Goal: Task Accomplishment & Management: Manage account settings

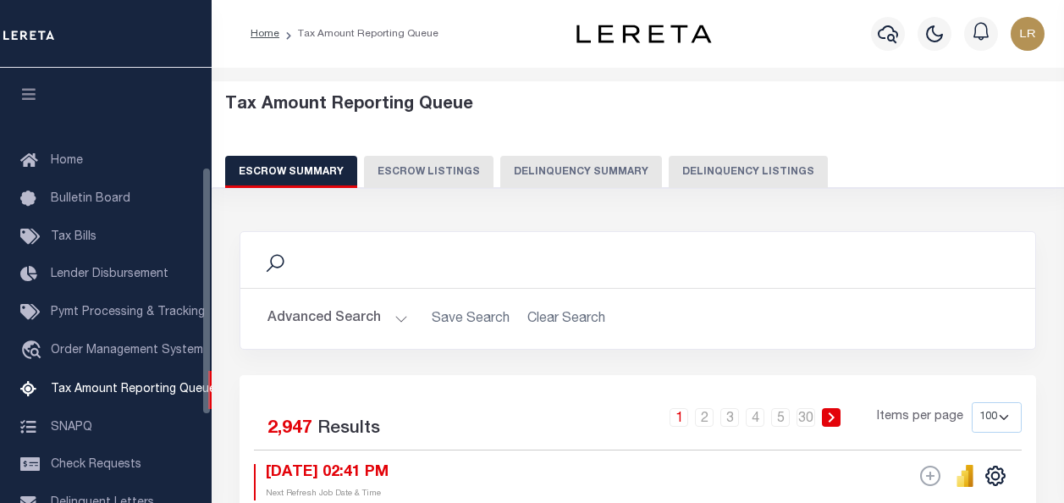
select select "100"
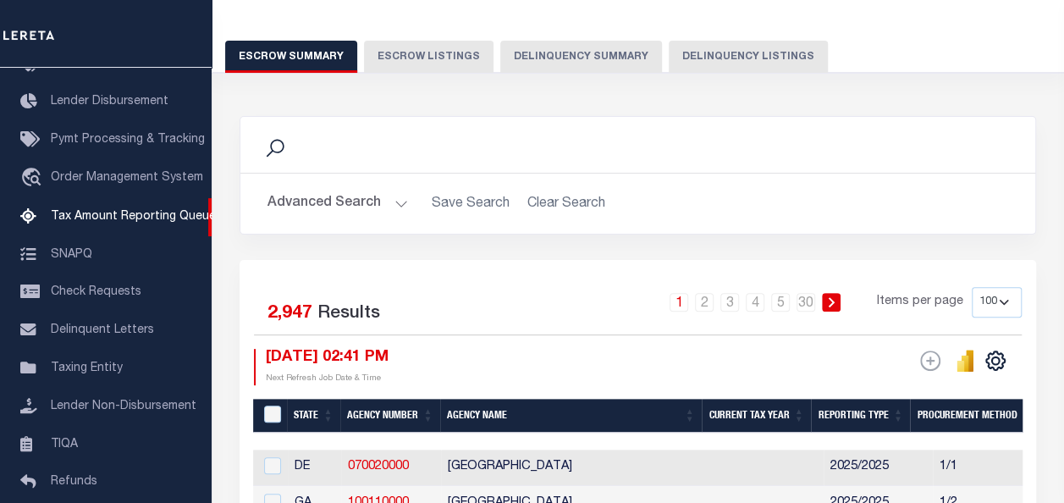
scroll to position [169, 0]
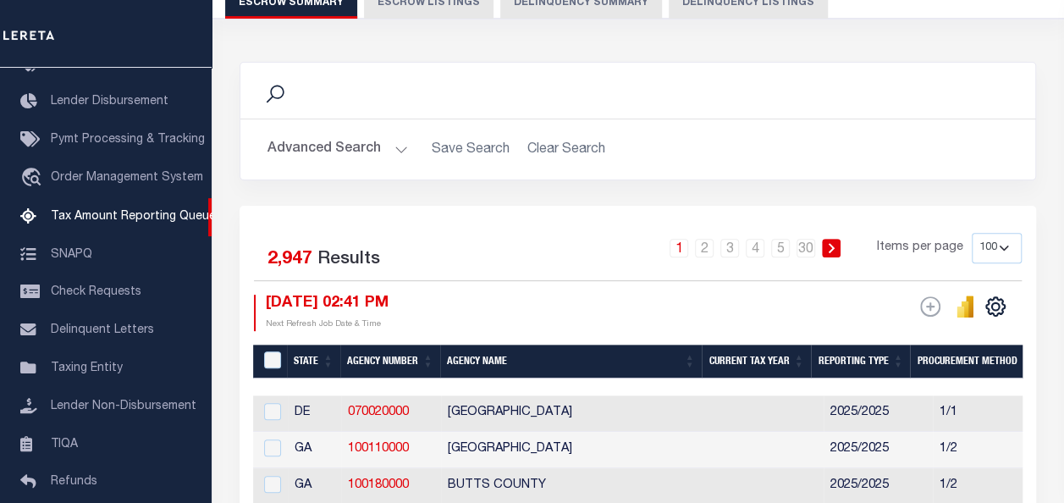
click at [345, 147] on button "Advanced Search" at bounding box center [338, 149] width 141 height 33
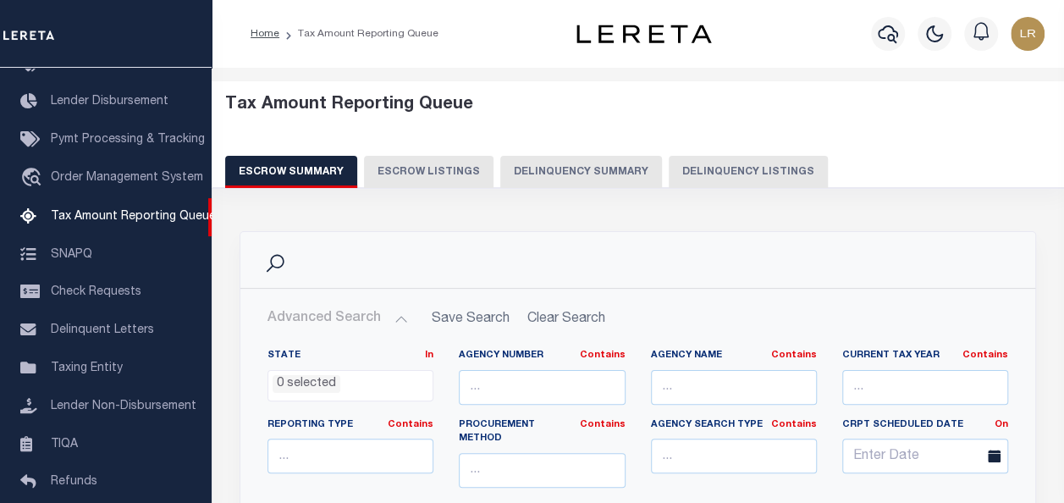
scroll to position [0, 0]
click at [714, 169] on button "Delinquency Listings" at bounding box center [748, 172] width 159 height 32
select select
select select "100"
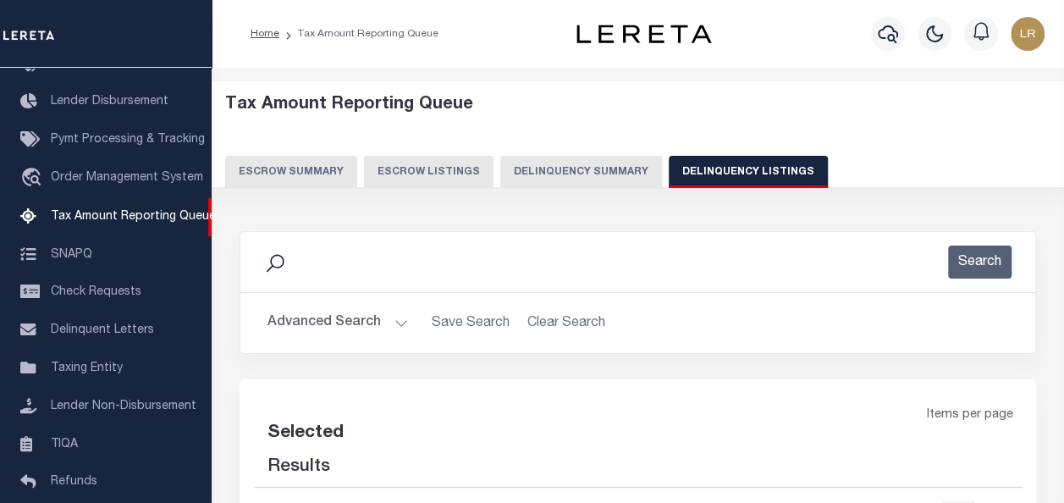
select select "100"
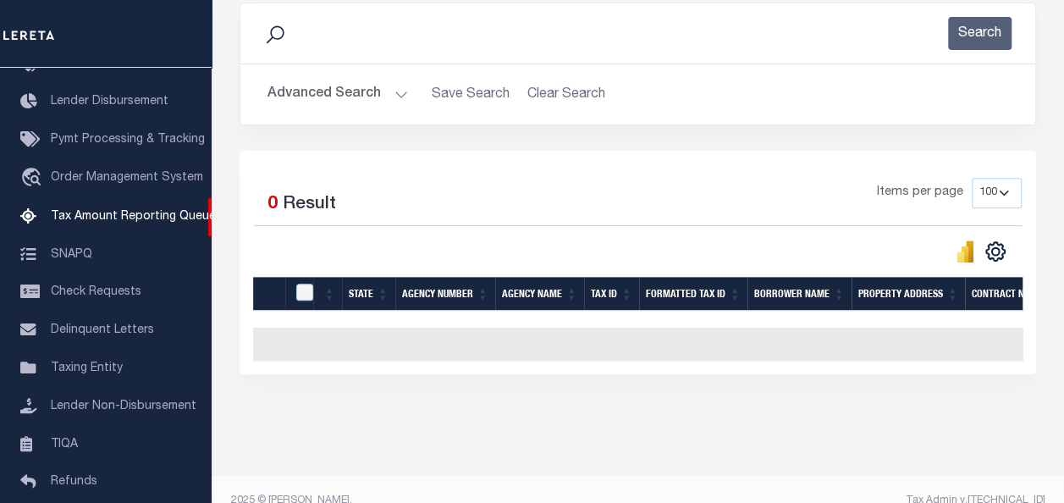
scroll to position [254, 0]
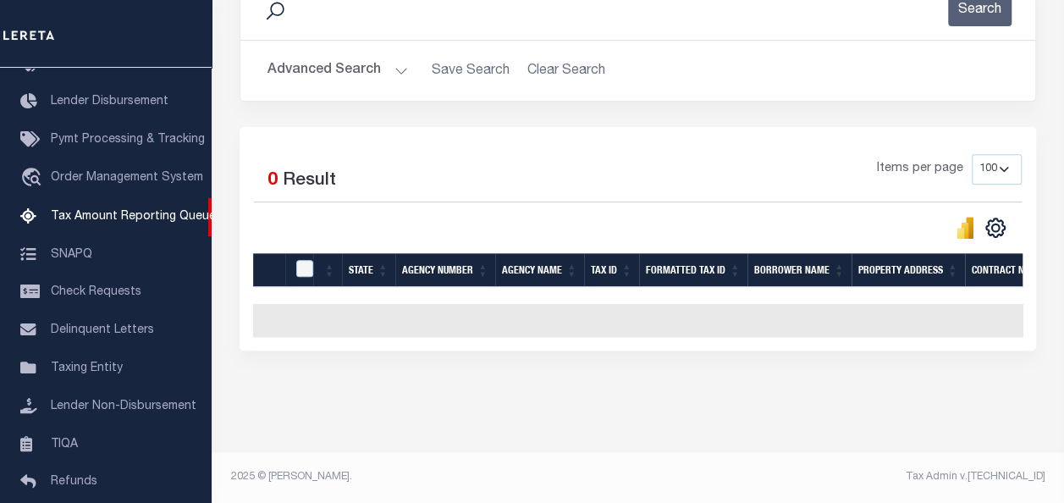
click at [319, 72] on button "Advanced Search" at bounding box center [338, 70] width 141 height 33
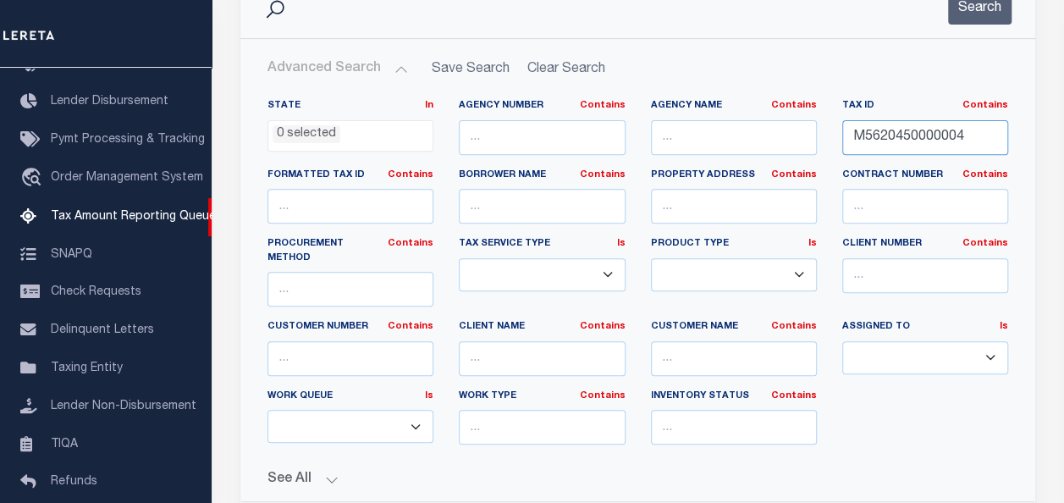
drag, startPoint x: 979, startPoint y: 130, endPoint x: 812, endPoint y: 137, distance: 167.0
click at [812, 137] on div "State In In AK AL AR AZ CA CO CT DC DE FL GA GU HI IA ID IL IN KS KY LA MA MD M…" at bounding box center [638, 278] width 766 height 359
paste input "7200002"
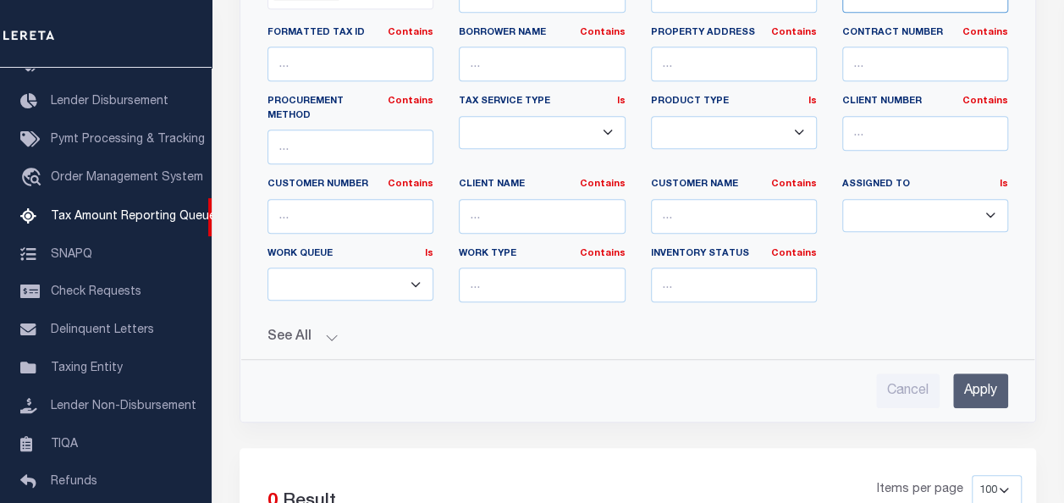
scroll to position [423, 0]
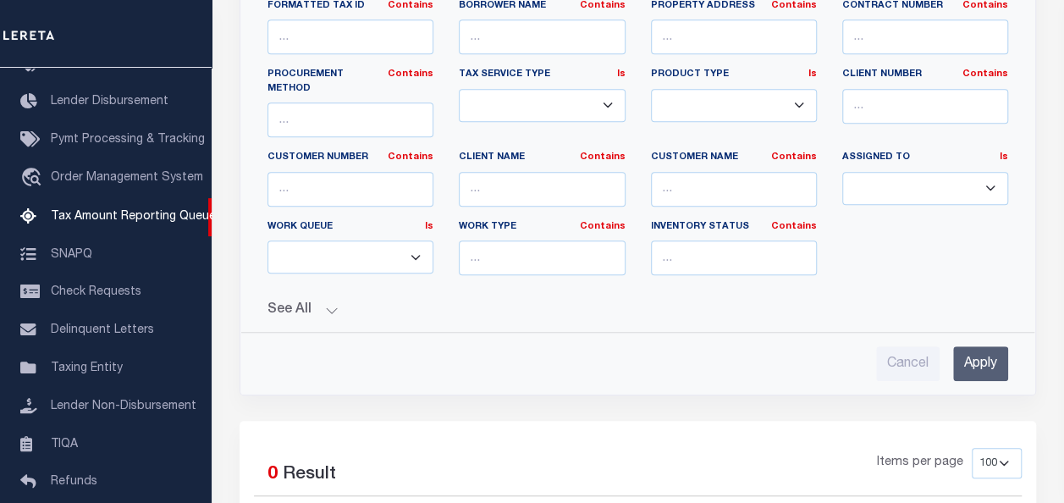
type input "M5620472000024"
click at [962, 346] on input "Apply" at bounding box center [980, 363] width 55 height 35
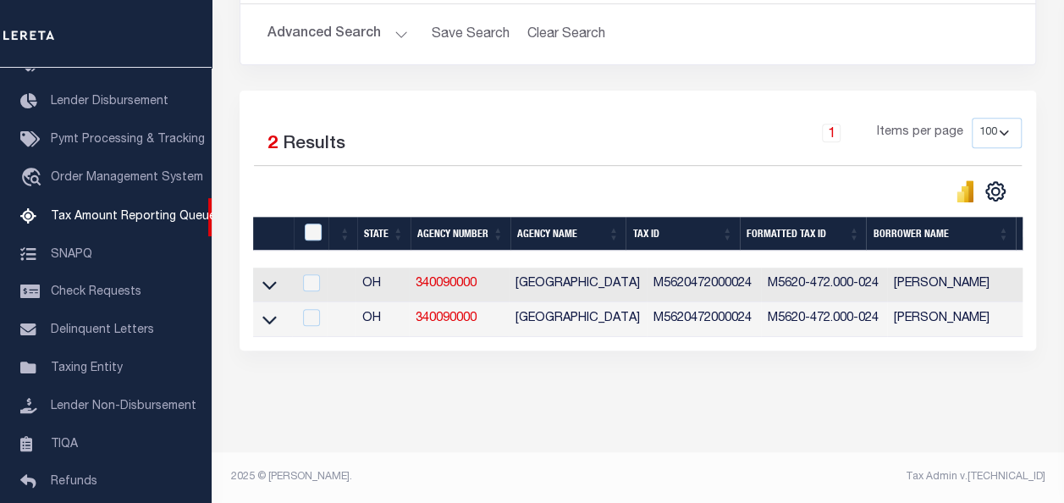
scroll to position [300, 0]
click at [270, 276] on icon at bounding box center [269, 285] width 14 height 18
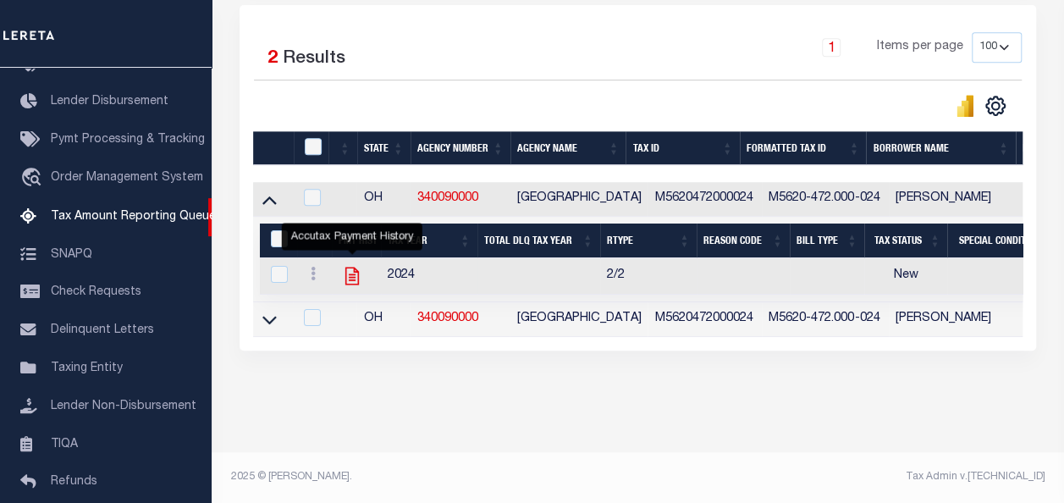
scroll to position [386, 0]
click at [308, 269] on link at bounding box center [313, 276] width 19 height 14
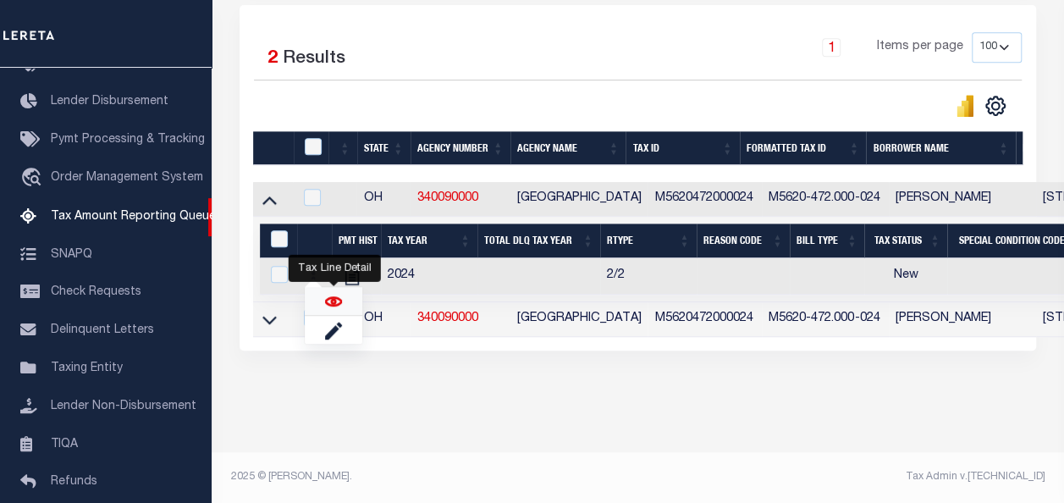
click at [329, 304] on img "" at bounding box center [333, 301] width 17 height 17
checkbox input "true"
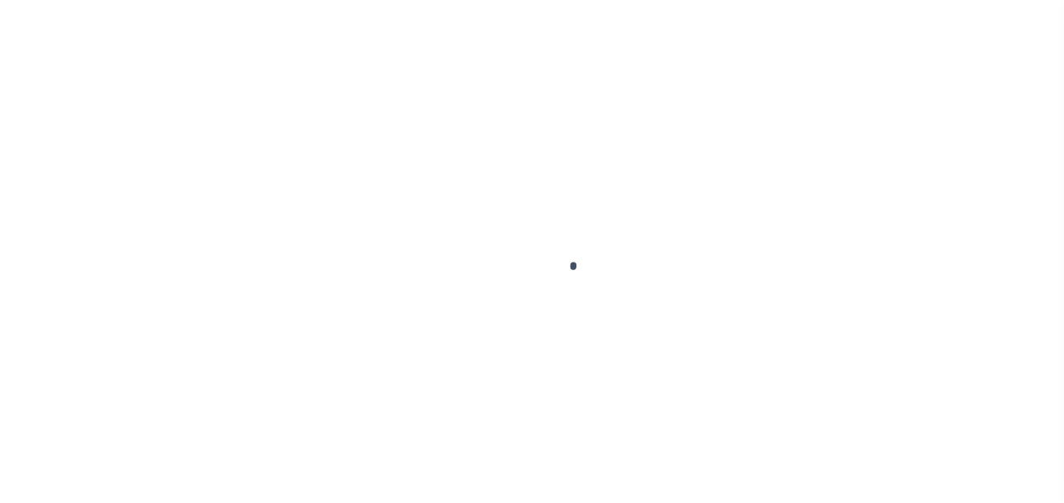
select select "NW2"
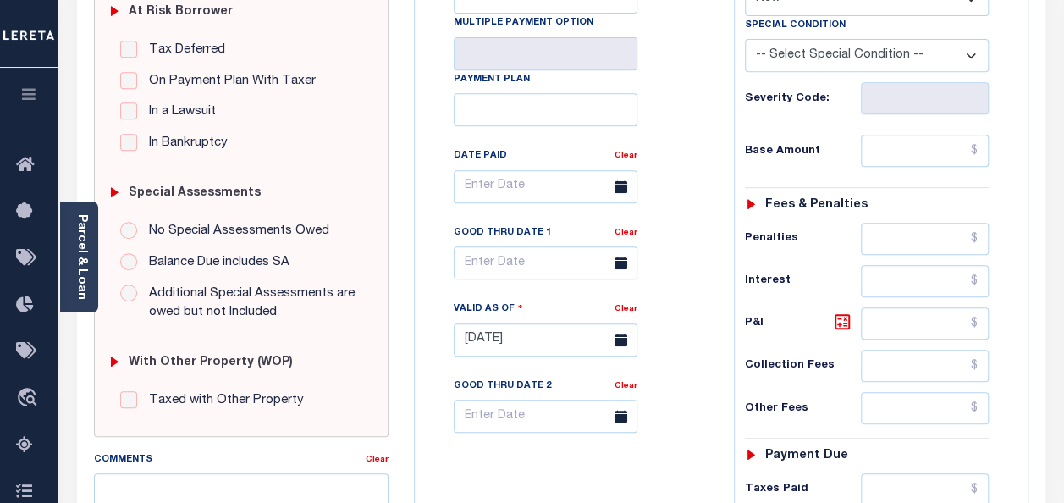
scroll to position [423, 0]
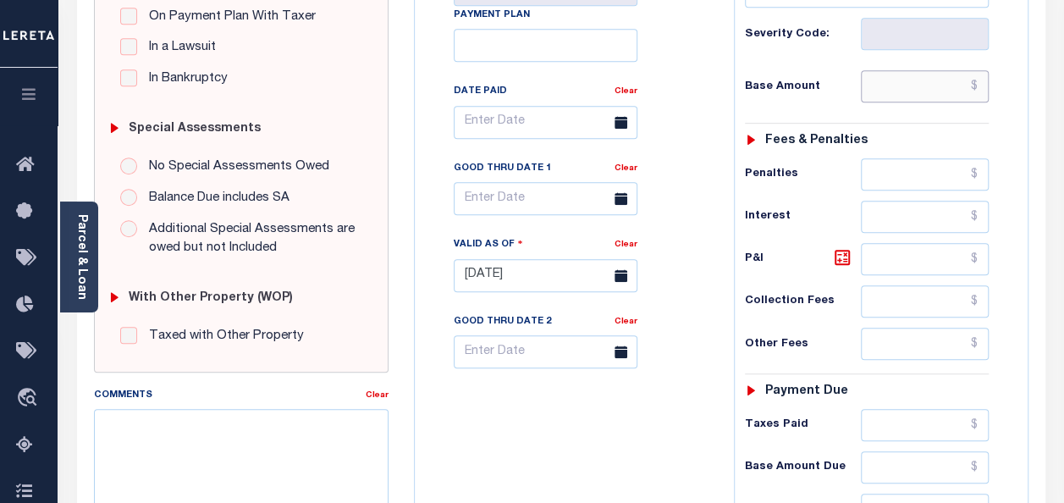
click at [888, 93] on input "text" at bounding box center [925, 86] width 128 height 32
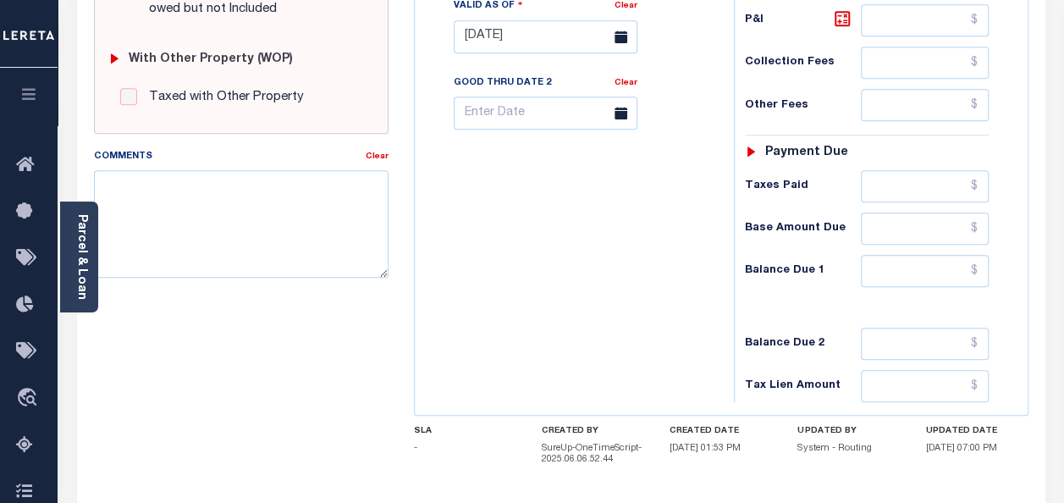
scroll to position [677, 0]
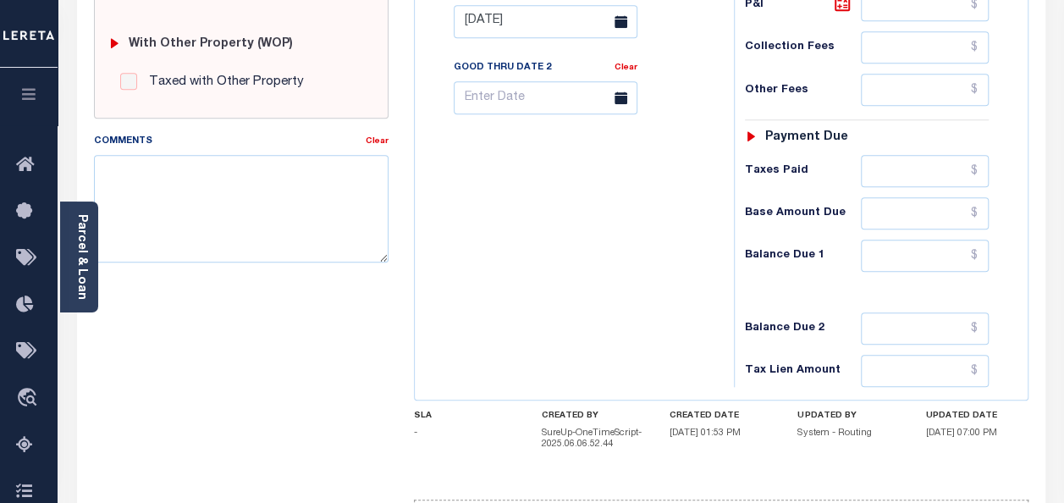
type input "$0.00"
type input "[DATE]"
click at [936, 202] on input "text" at bounding box center [925, 213] width 128 height 32
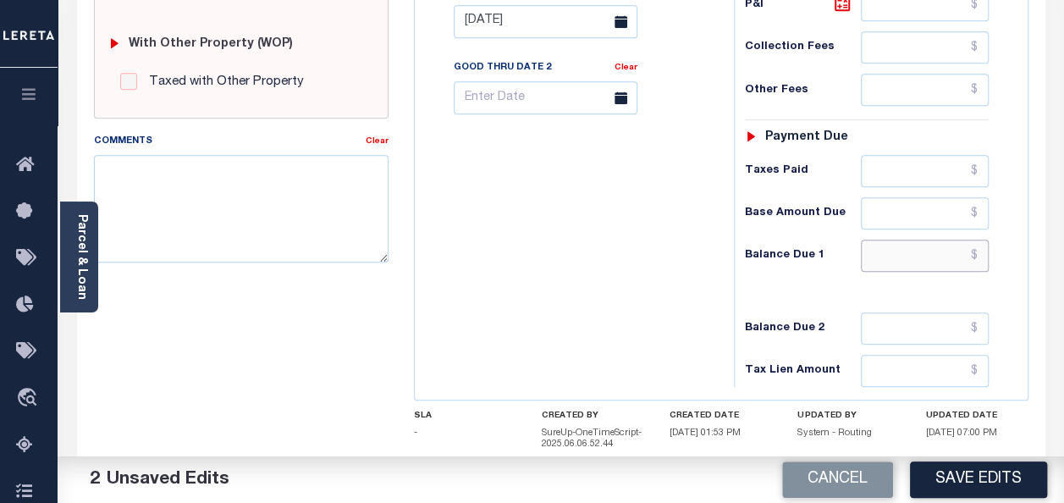
click at [899, 258] on input "text" at bounding box center [925, 256] width 128 height 32
type input "$0.00"
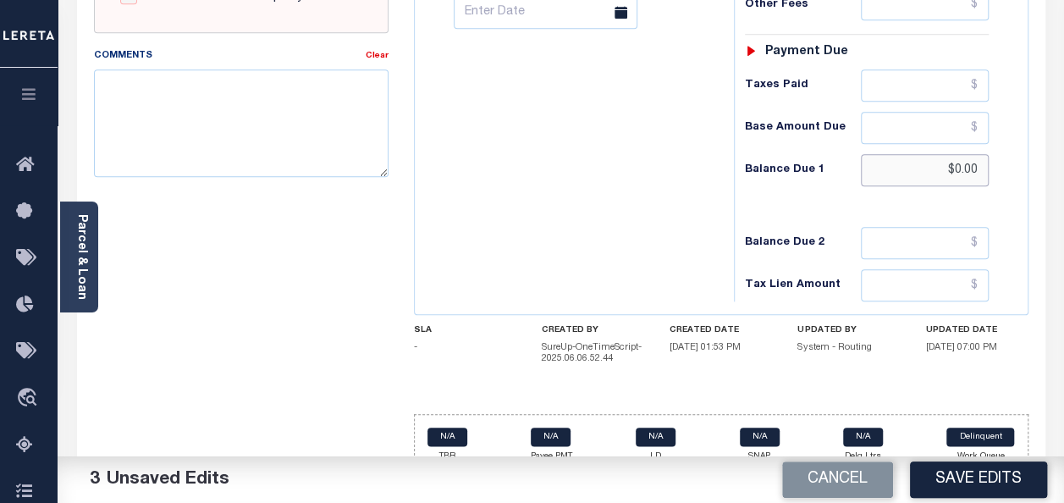
scroll to position [781, 0]
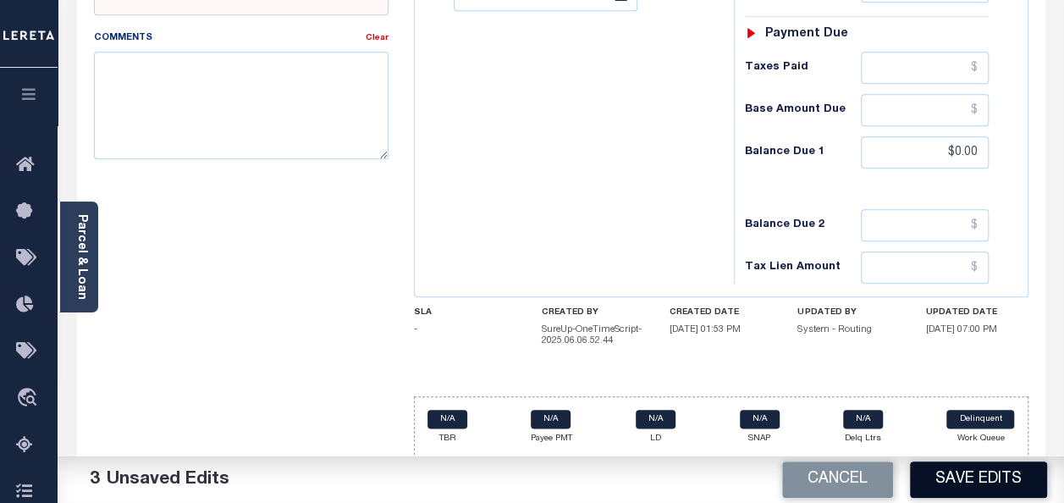
click at [936, 486] on button "Save Edits" at bounding box center [978, 479] width 137 height 36
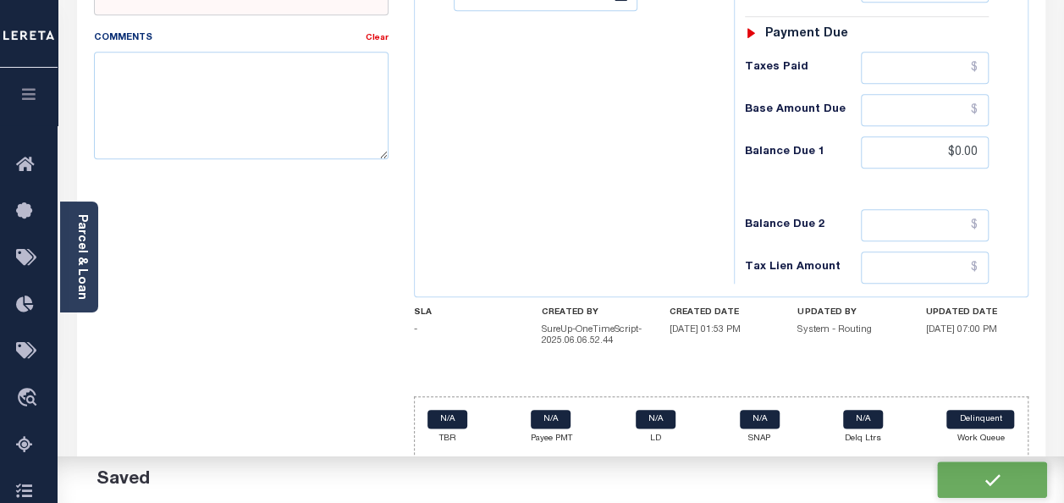
checkbox input "false"
type input "$0"
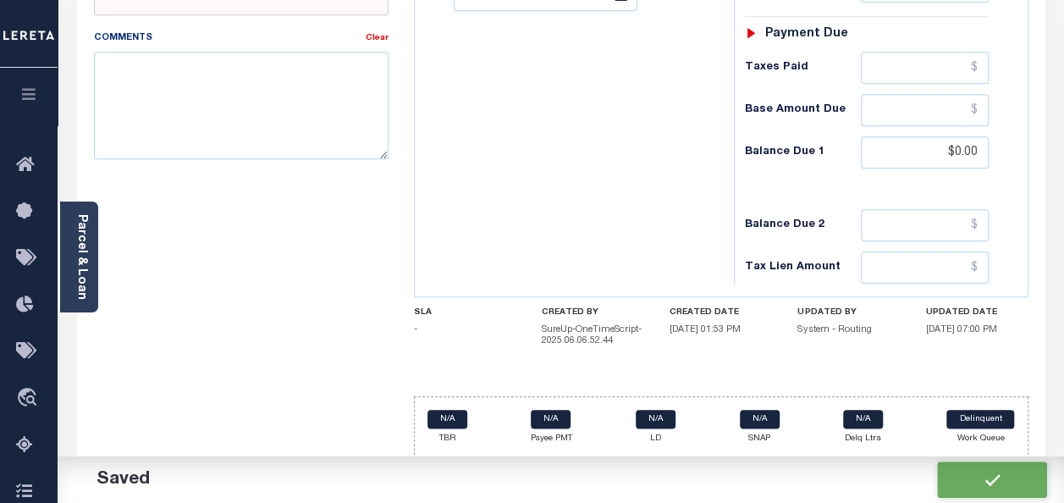
type input "$0"
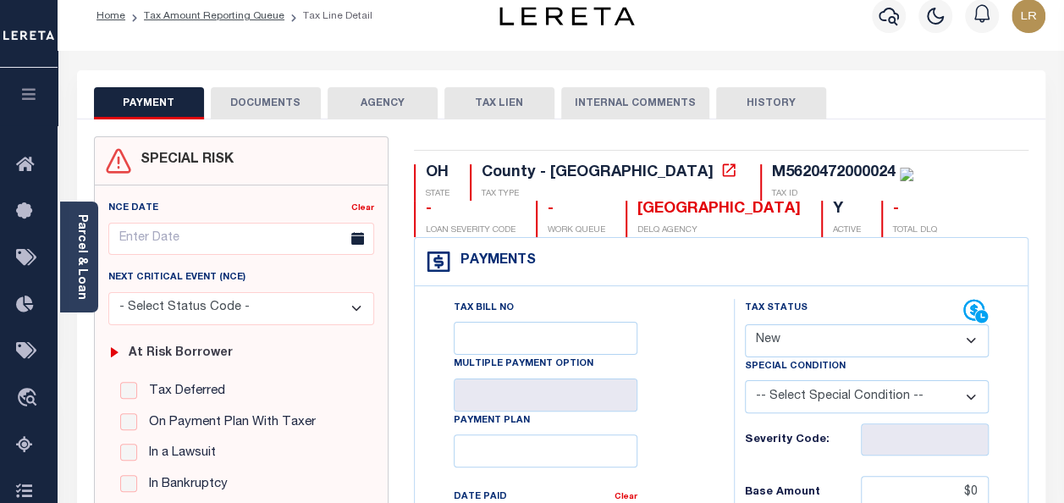
scroll to position [0, 0]
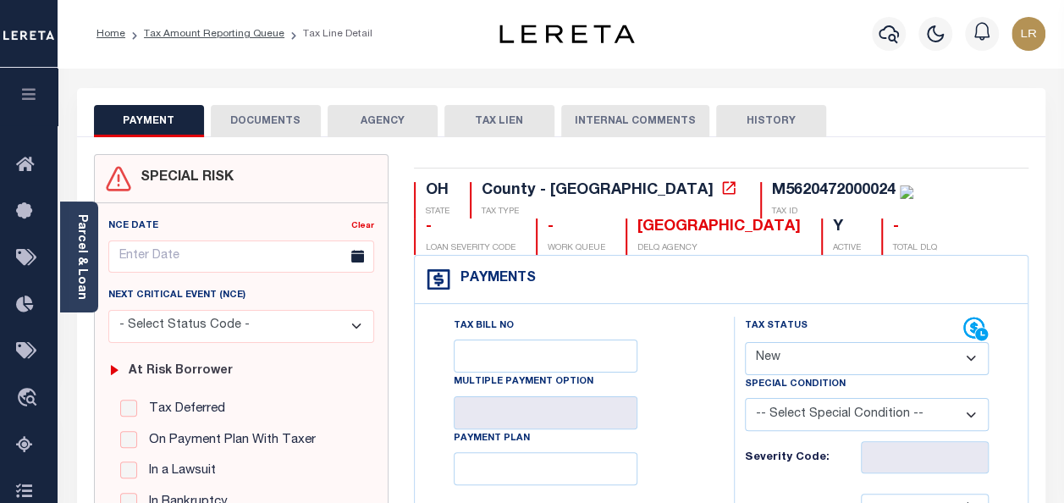
click at [293, 129] on button "DOCUMENTS" at bounding box center [266, 121] width 110 height 32
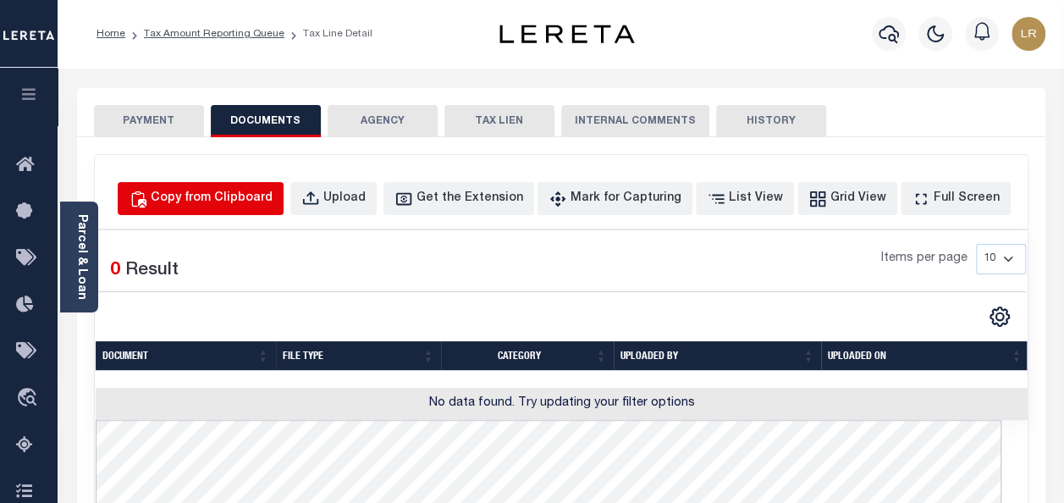
click at [269, 197] on div "Copy from Clipboard" at bounding box center [212, 199] width 122 height 19
select select "POP"
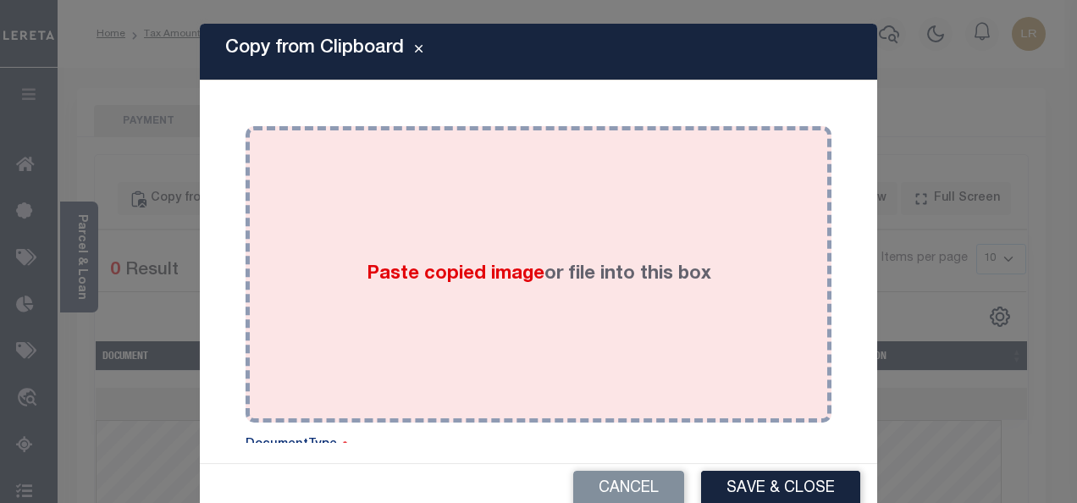
click at [440, 305] on div "Paste copied image or file into this box" at bounding box center [538, 274] width 560 height 271
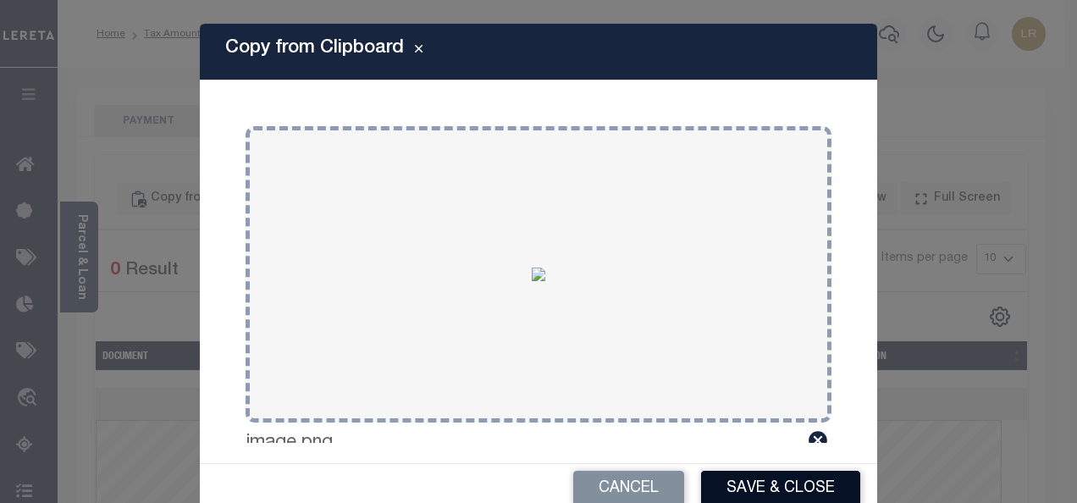
click at [776, 483] on button "Save & Close" at bounding box center [780, 489] width 159 height 36
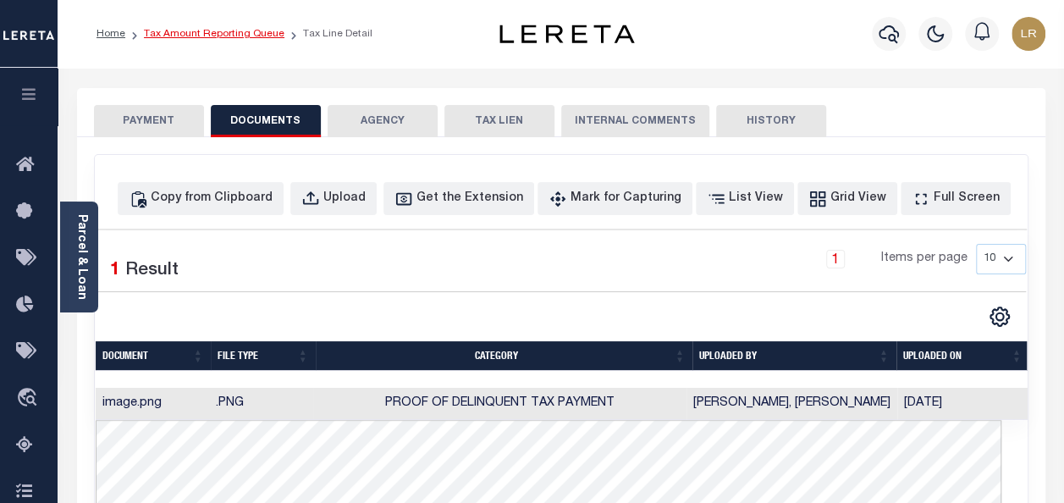
click at [256, 36] on link "Tax Amount Reporting Queue" at bounding box center [214, 34] width 141 height 10
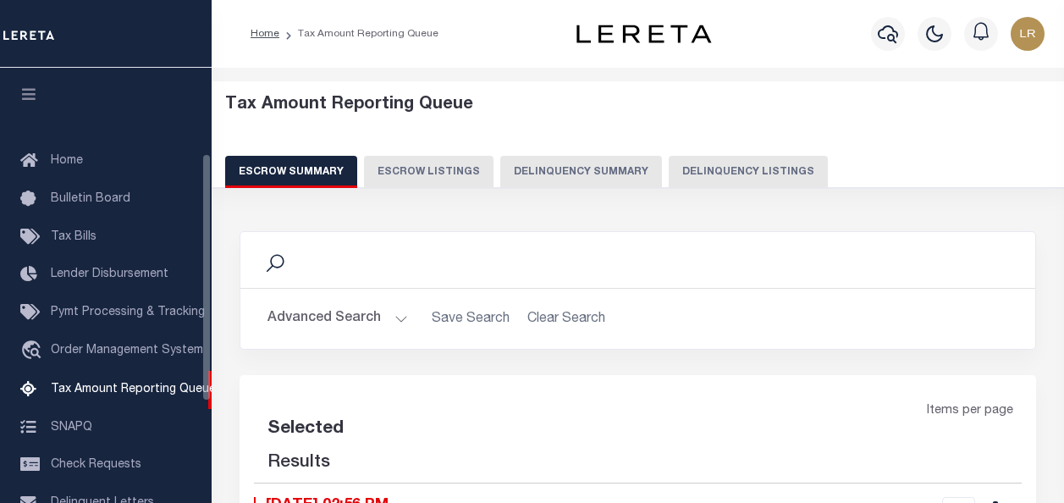
select select "100"
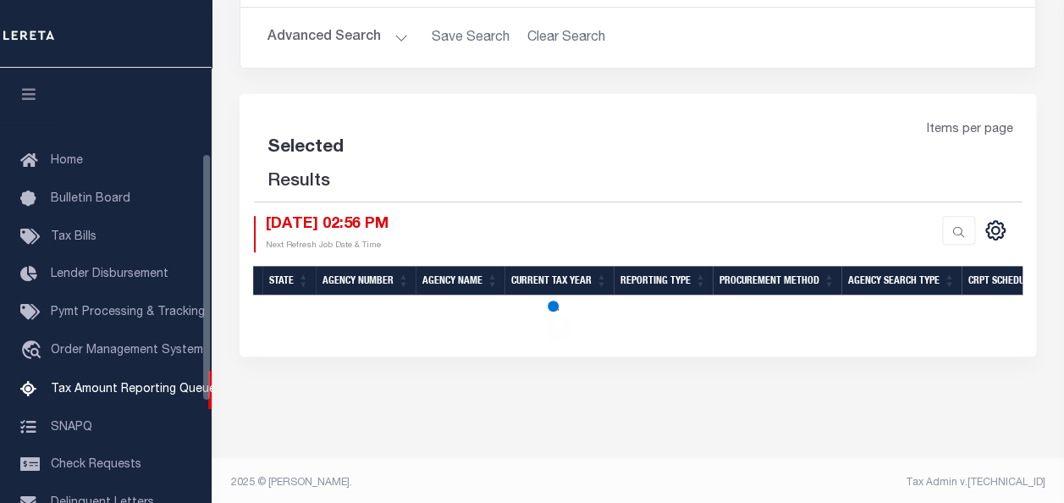
scroll to position [173, 0]
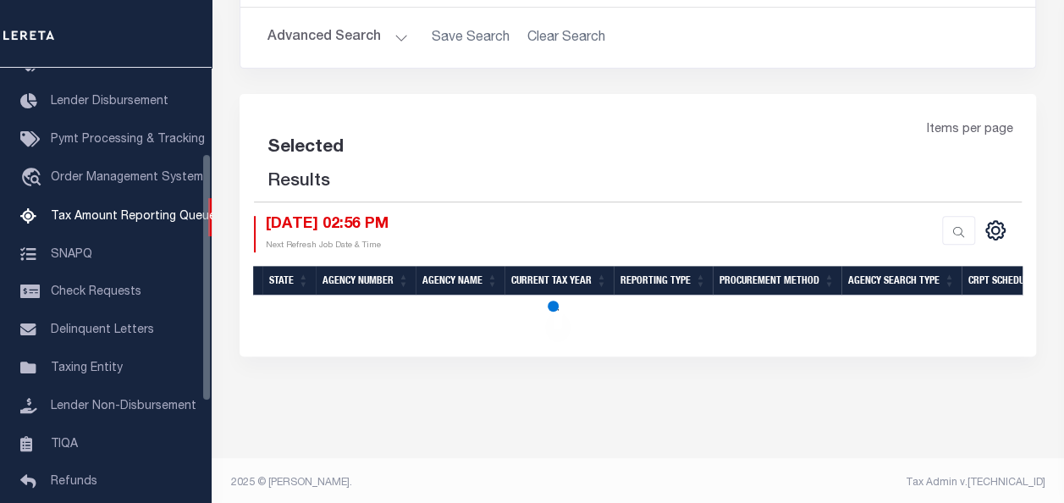
select select "100"
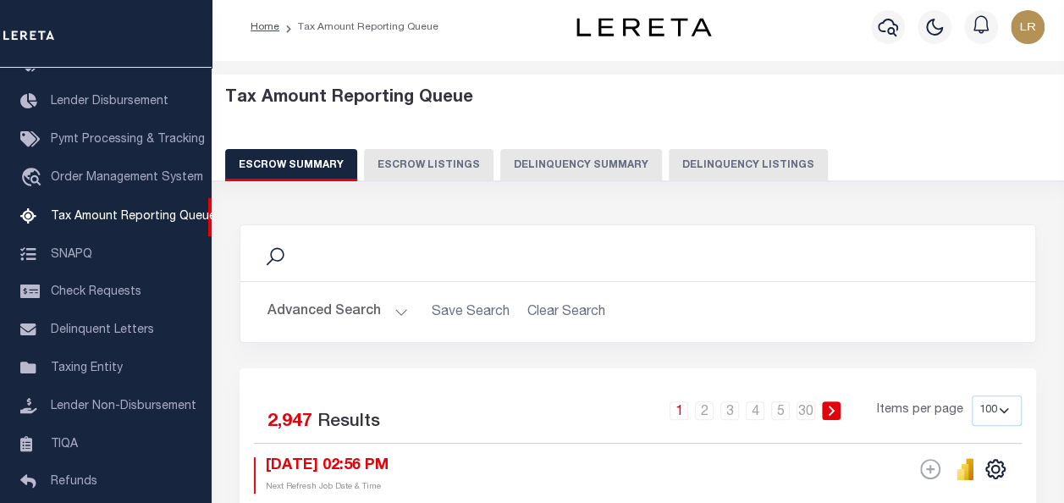
scroll to position [0, 0]
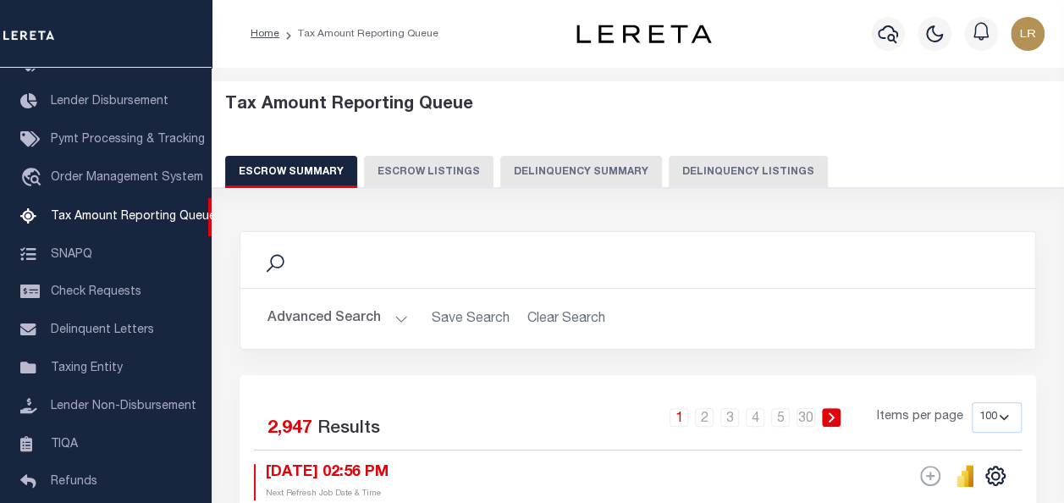
click at [755, 171] on button "Delinquency Listings" at bounding box center [748, 172] width 159 height 32
select select "100"
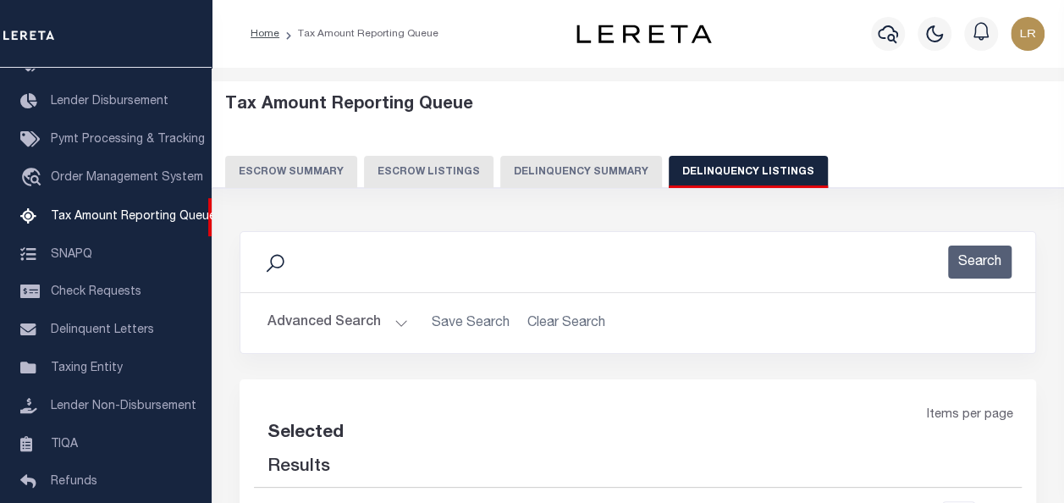
select select "100"
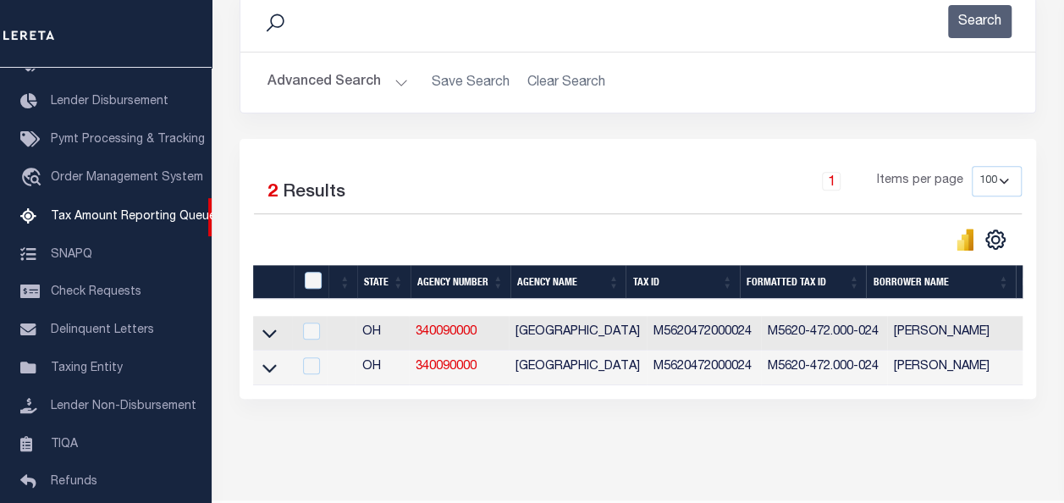
scroll to position [254, 0]
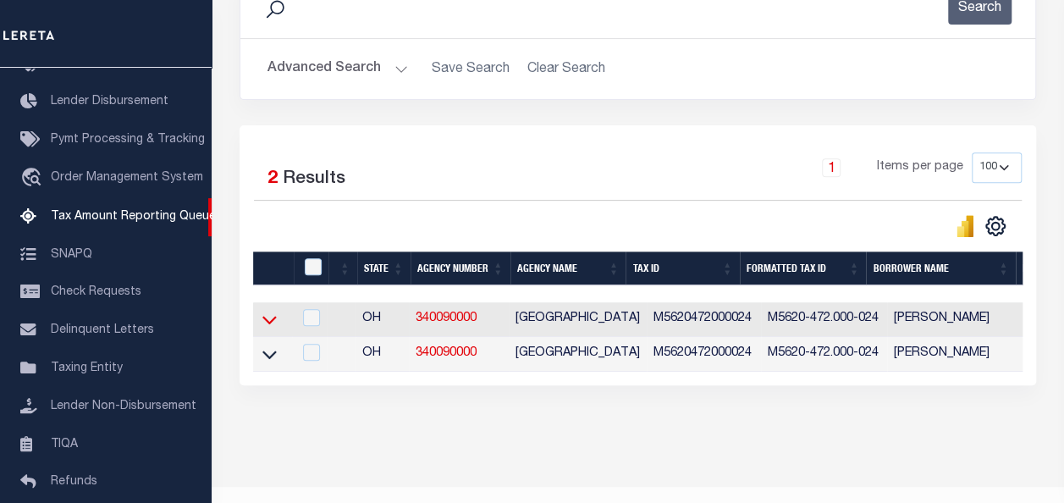
click at [266, 324] on icon at bounding box center [269, 320] width 14 height 18
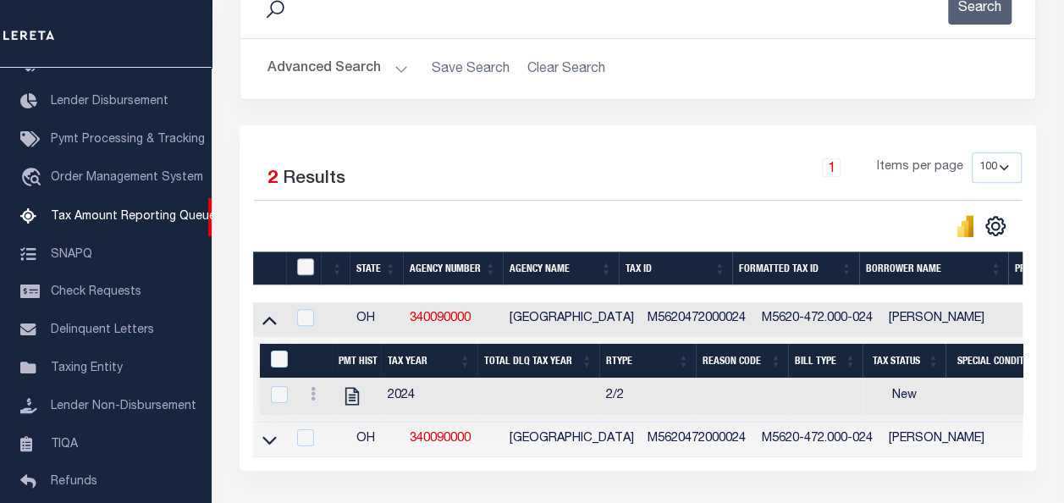
click at [308, 263] on input "checkbox" at bounding box center [305, 266] width 17 height 17
checkbox input "true"
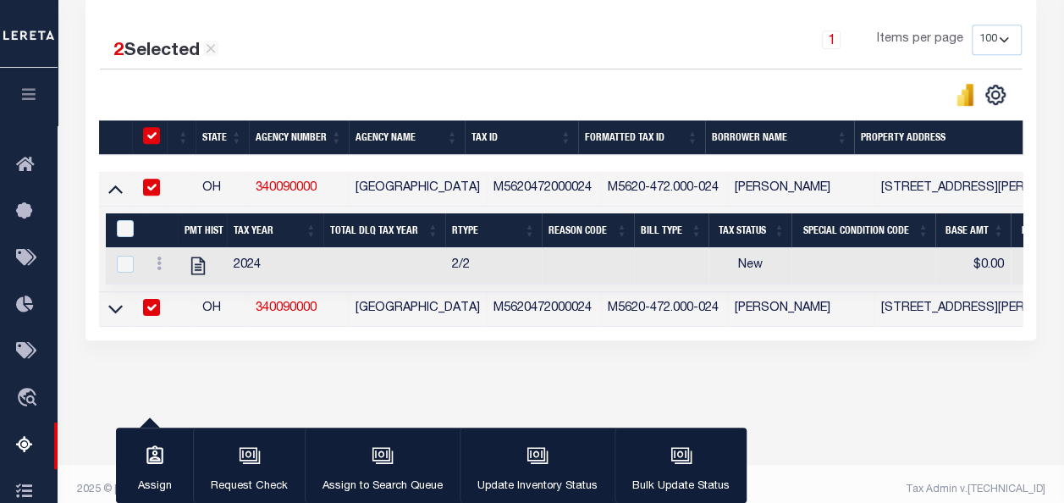
scroll to position [395, 0]
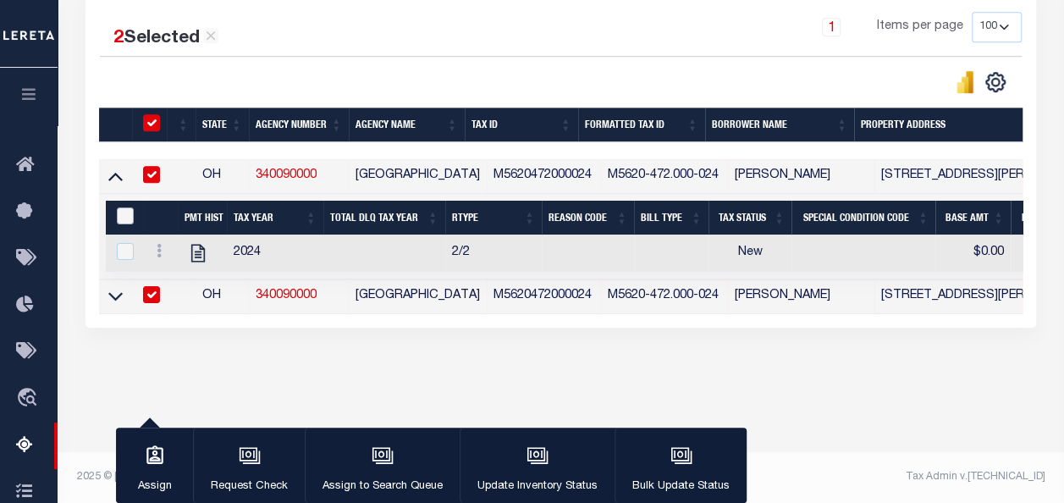
click at [122, 217] on input "&nbsp;" at bounding box center [125, 215] width 17 height 17
checkbox input "true"
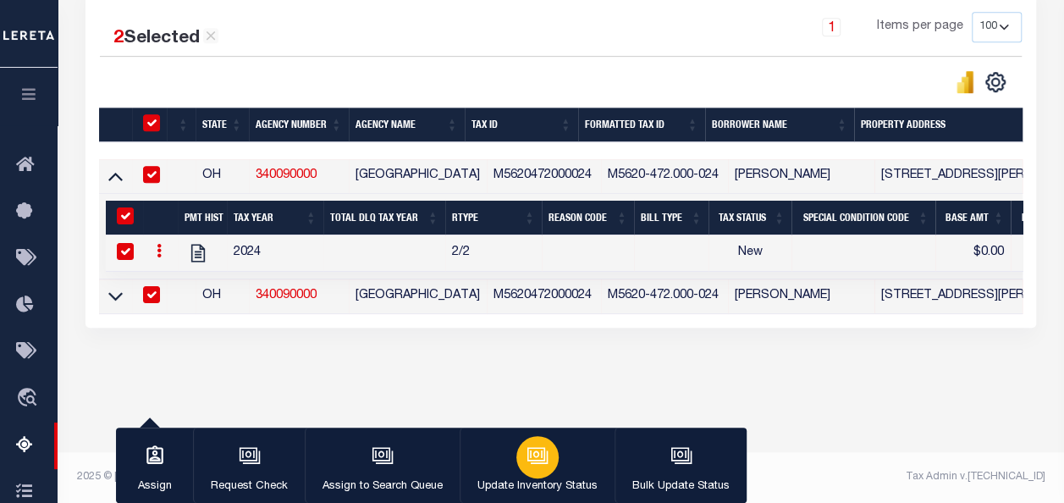
click at [549, 460] on div "button" at bounding box center [537, 457] width 42 height 42
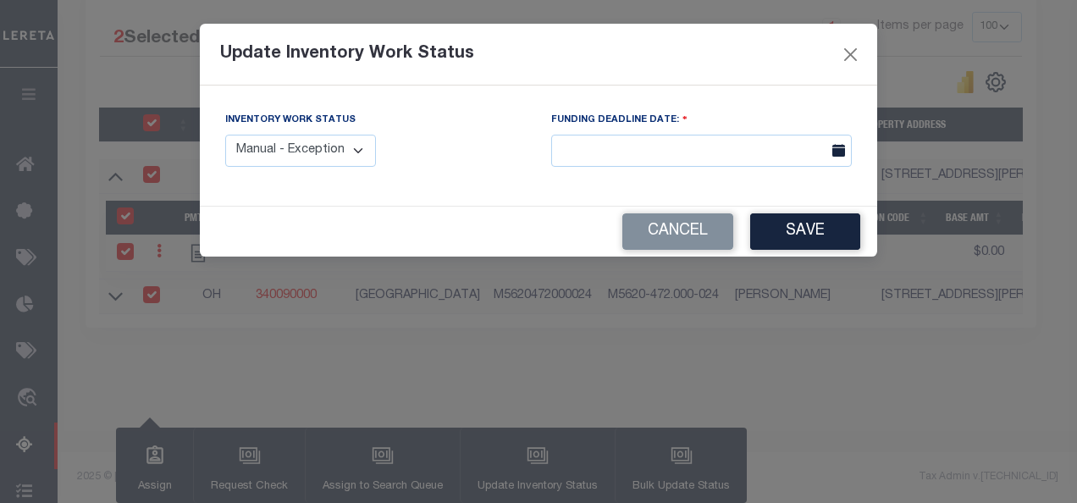
click at [301, 149] on select "Manual - Exception Pended - Awaiting Search Late Add Exception Completed" at bounding box center [300, 151] width 151 height 33
select select "4"
click at [225, 135] on select "Manual - Exception Pended - Awaiting Search Late Add Exception Completed" at bounding box center [300, 151] width 151 height 33
click at [813, 229] on button "Save" at bounding box center [805, 231] width 110 height 36
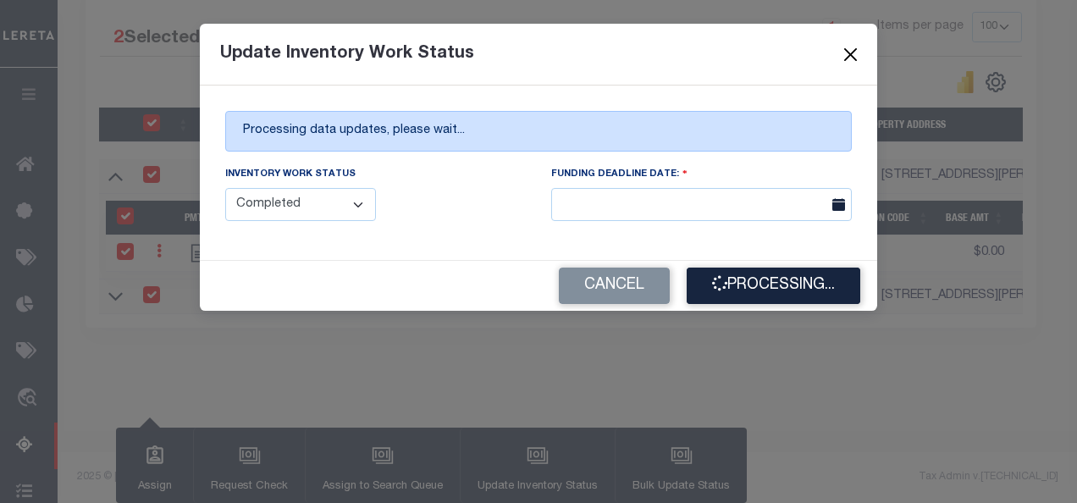
click at [855, 48] on button "Close" at bounding box center [851, 54] width 22 height 22
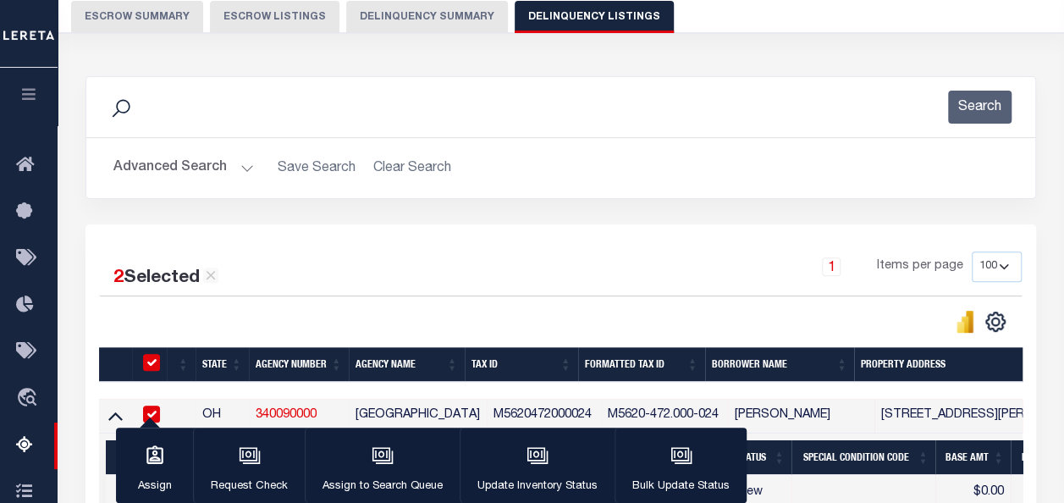
scroll to position [56, 0]
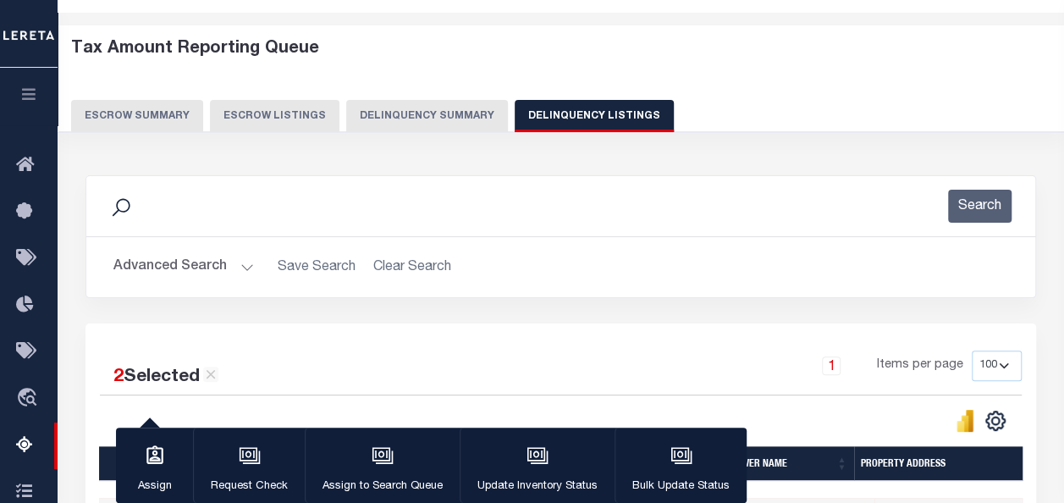
click at [151, 276] on button "Advanced Search" at bounding box center [183, 267] width 141 height 33
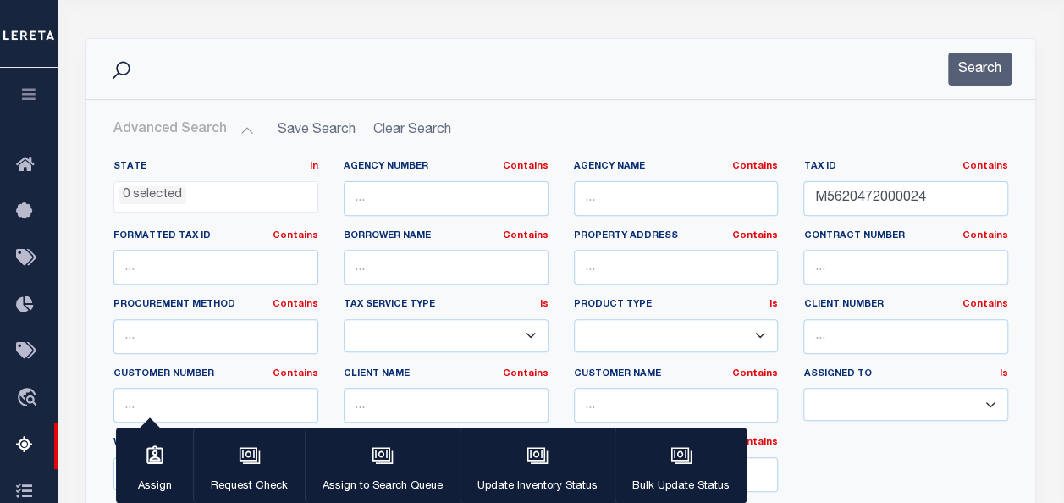
scroll to position [225, 0]
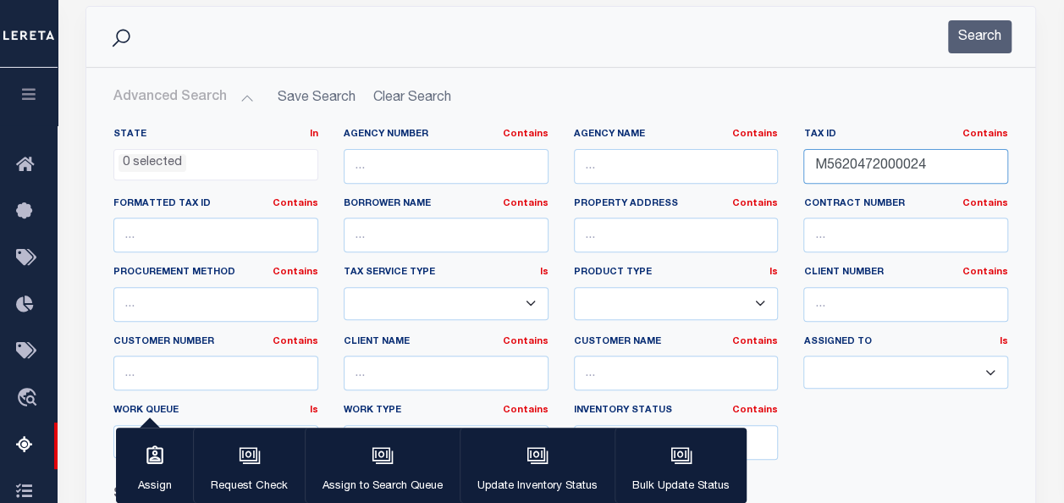
drag, startPoint x: 947, startPoint y: 174, endPoint x: 800, endPoint y: 164, distance: 147.7
click at [800, 164] on div "Tax ID Contains Contains Is M5620472000024" at bounding box center [906, 162] width 230 height 69
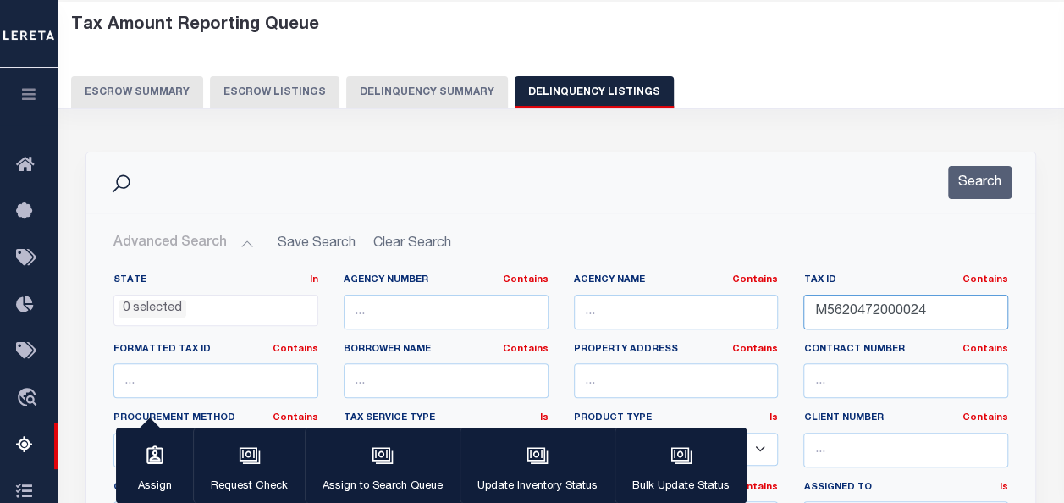
scroll to position [0, 0]
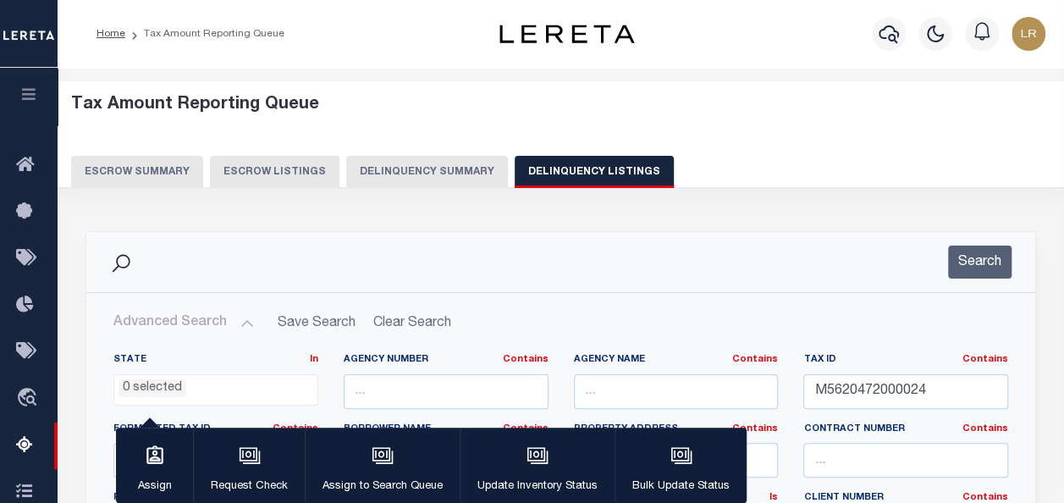
click at [213, 325] on button "Advanced Search" at bounding box center [183, 322] width 141 height 33
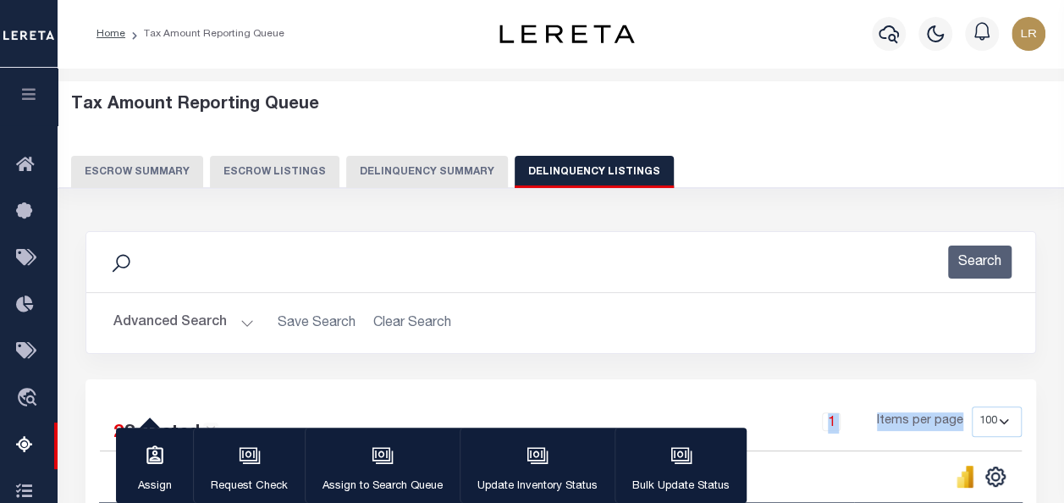
drag, startPoint x: 960, startPoint y: 390, endPoint x: 802, endPoint y: 399, distance: 158.6
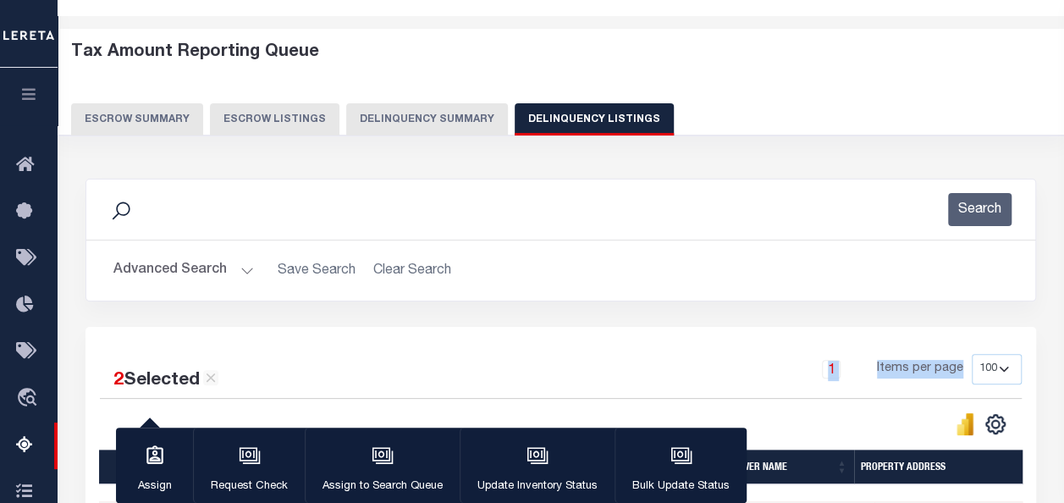
scroll to position [254, 0]
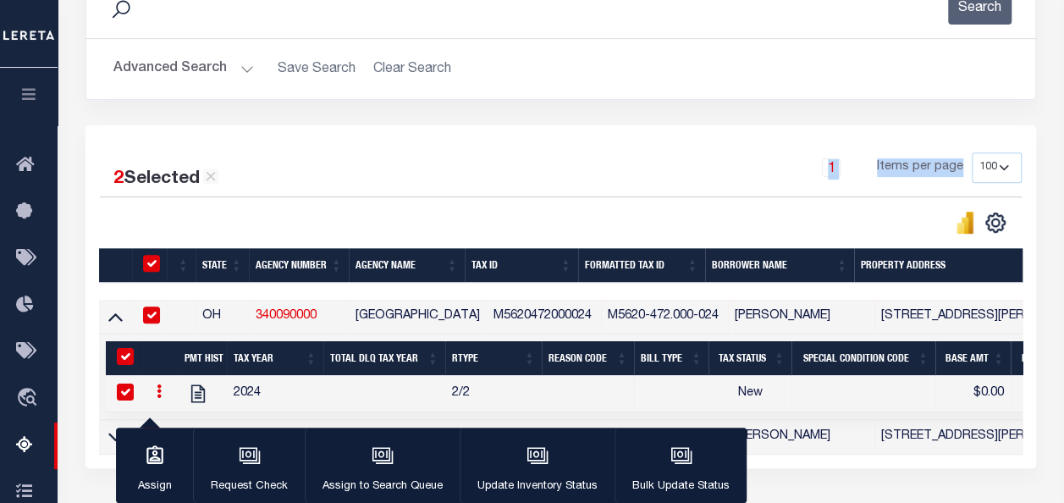
click at [188, 63] on button "Advanced Search" at bounding box center [183, 68] width 141 height 33
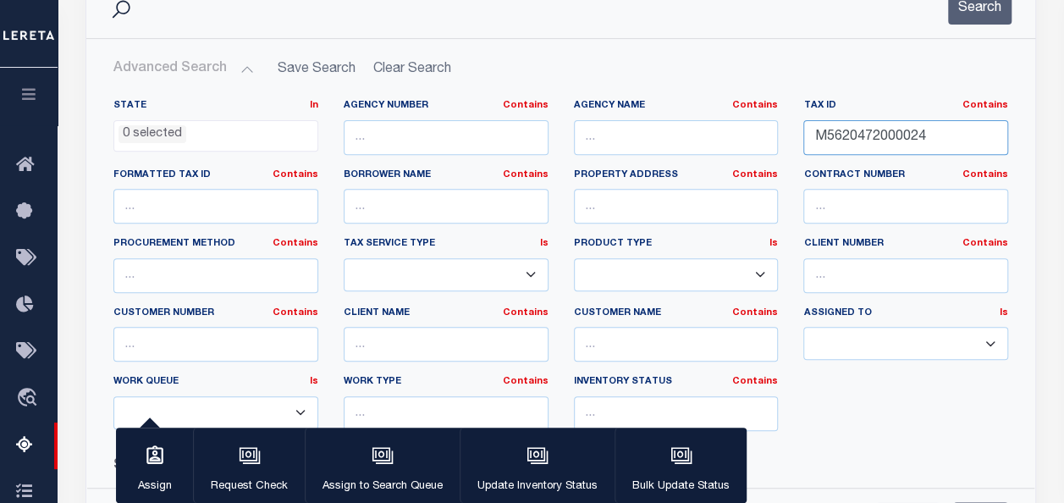
drag, startPoint x: 936, startPoint y: 132, endPoint x: 795, endPoint y: 146, distance: 141.2
click at [795, 146] on div "Tax ID Contains Contains Is M5620472000024" at bounding box center [906, 133] width 230 height 69
paste input "84000016"
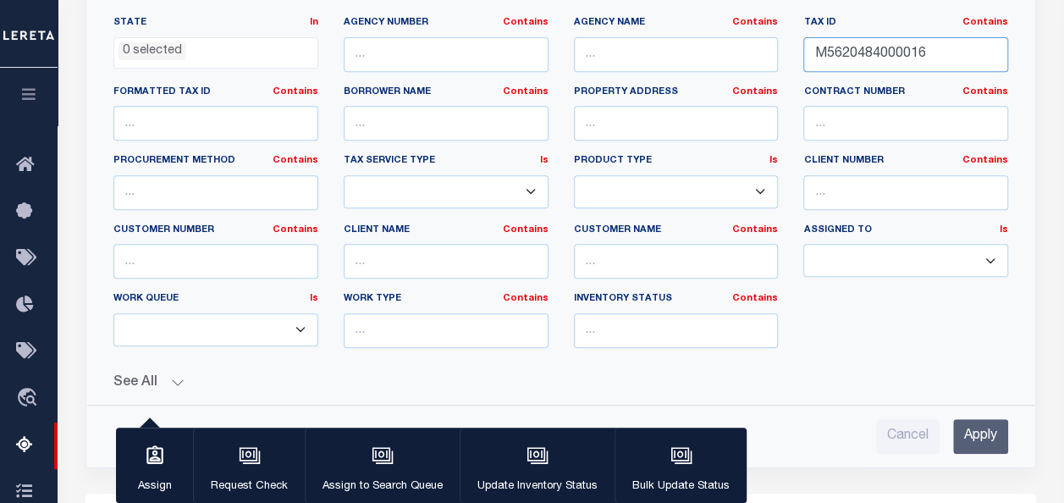
scroll to position [339, 0]
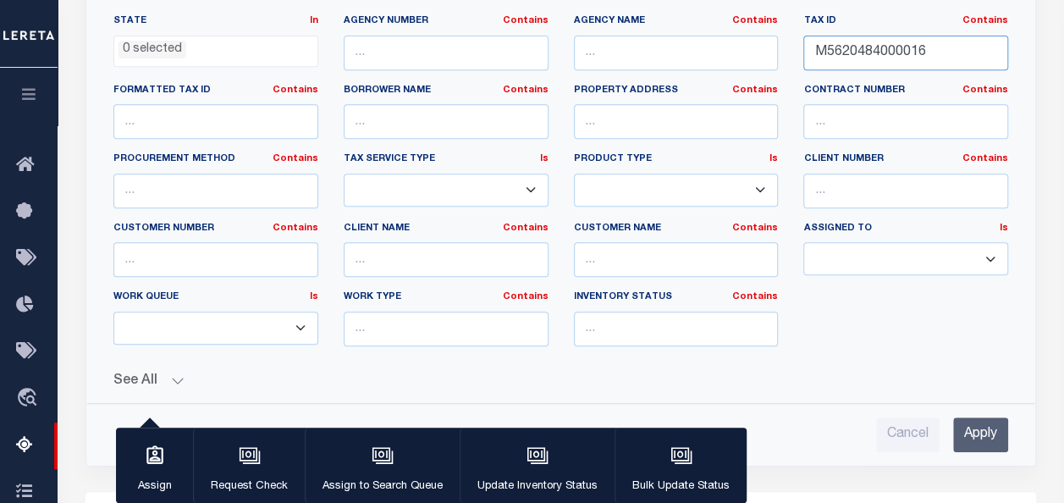
type input "M5620484000016"
click at [960, 425] on input "Apply" at bounding box center [980, 434] width 55 height 35
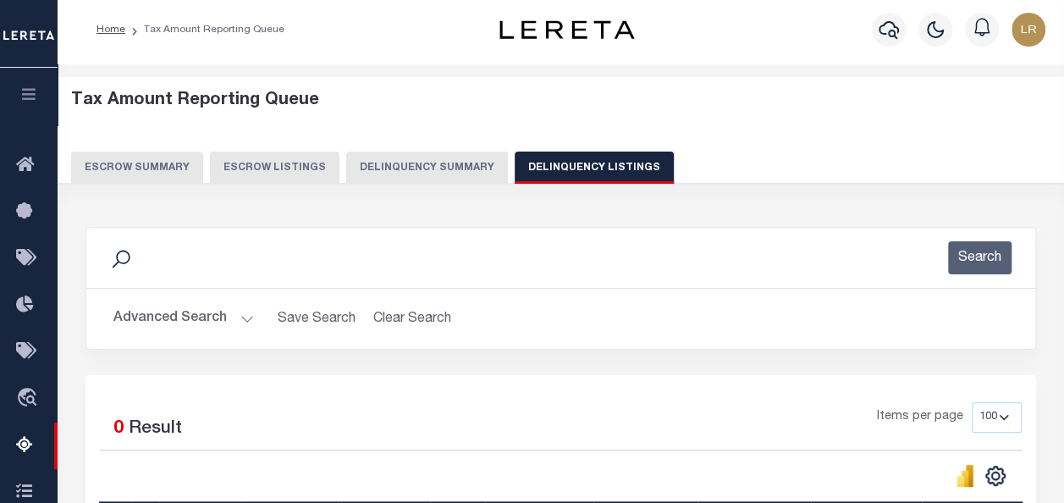
scroll to position [0, 0]
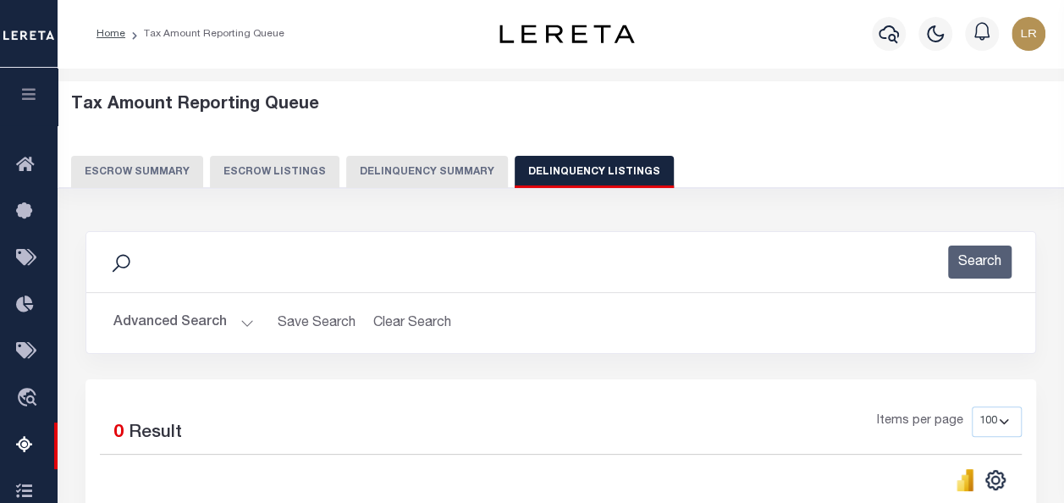
click at [139, 316] on button "Advanced Search" at bounding box center [183, 322] width 141 height 33
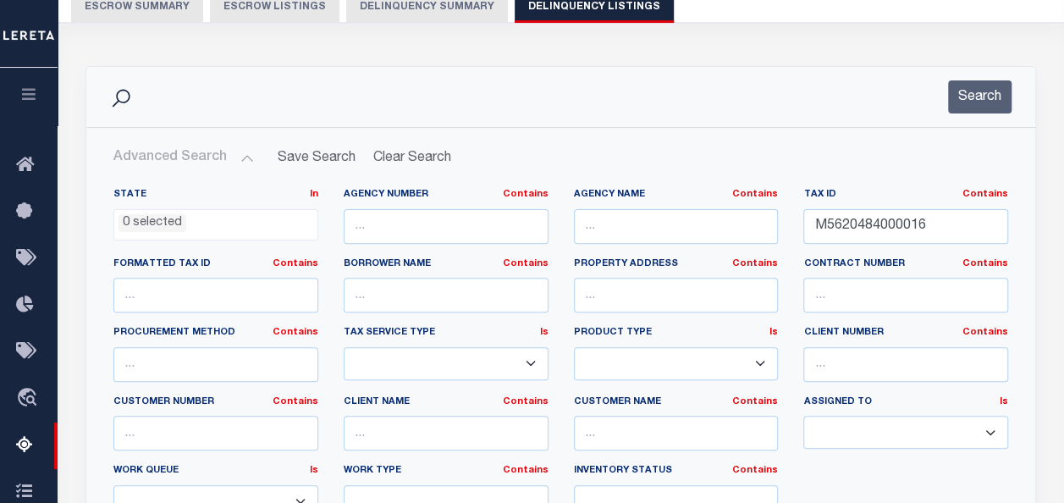
scroll to position [169, 0]
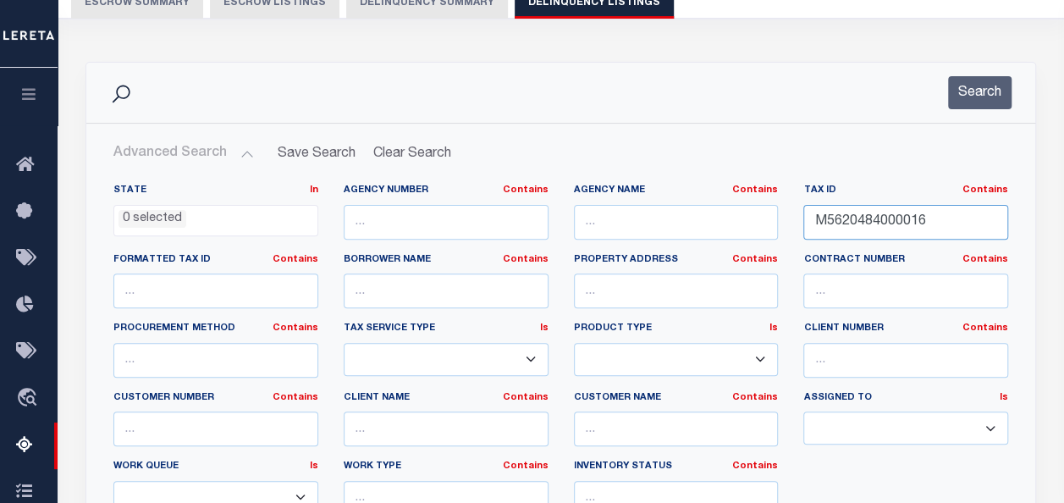
drag, startPoint x: 939, startPoint y: 212, endPoint x: 799, endPoint y: 224, distance: 140.2
click at [799, 224] on div "Tax ID Contains Contains Is M5620484000016" at bounding box center [906, 218] width 230 height 69
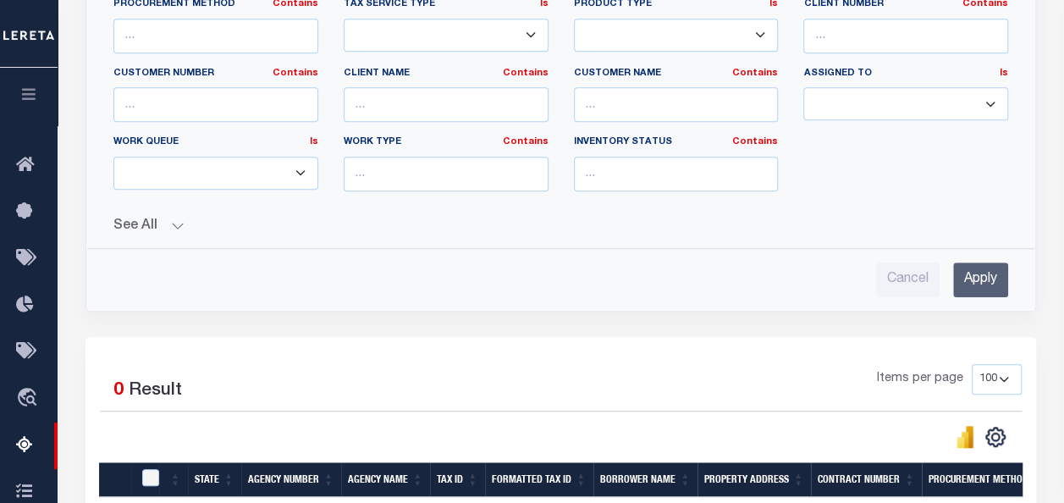
scroll to position [508, 0]
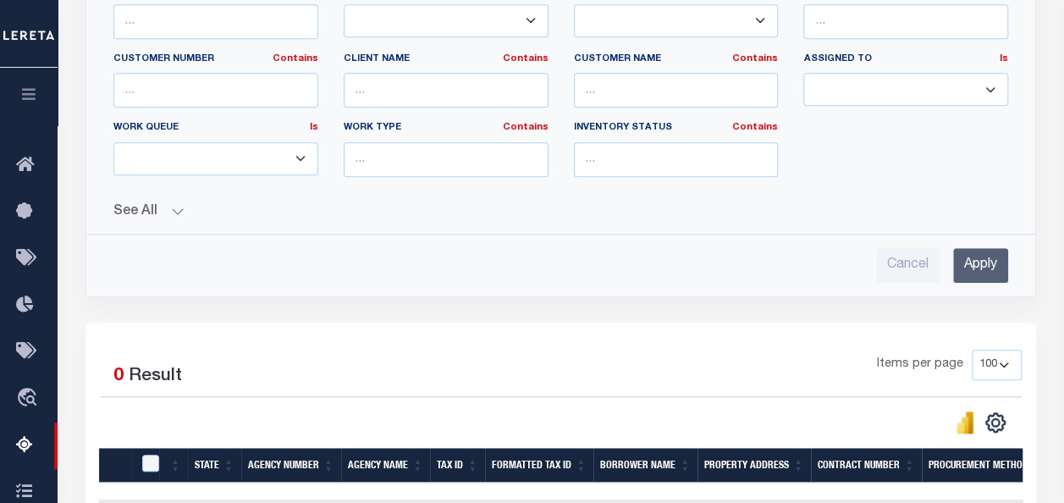
click at [986, 255] on input "Apply" at bounding box center [980, 265] width 55 height 35
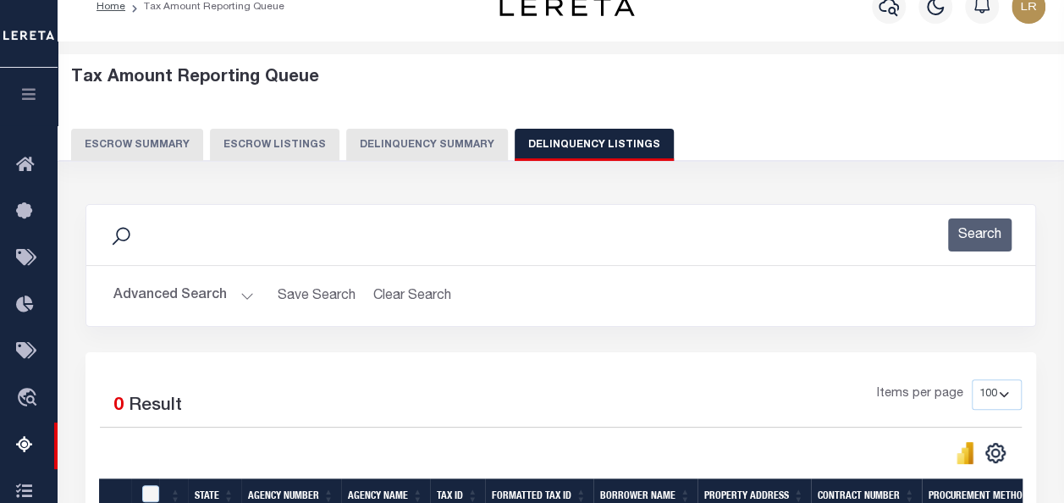
scroll to position [0, 0]
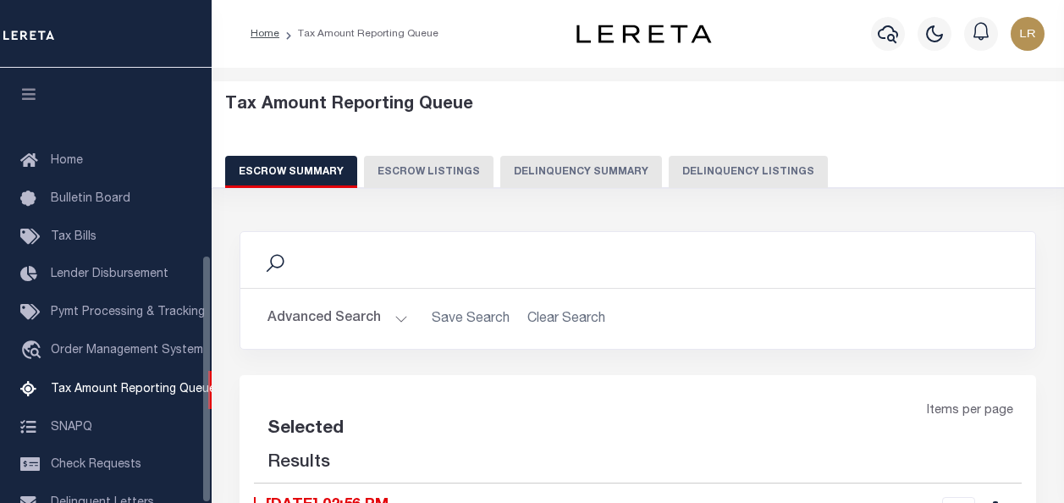
select select
select select "100"
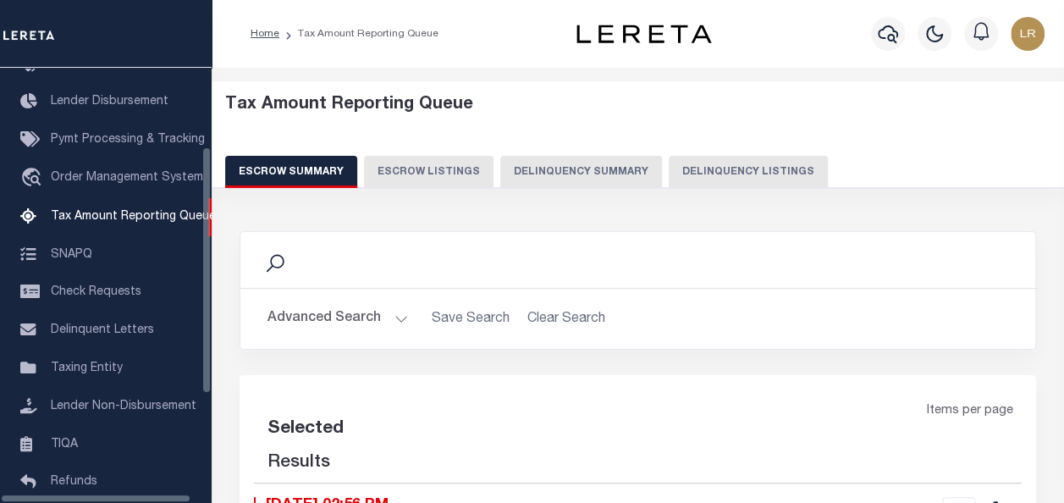
select select "100"
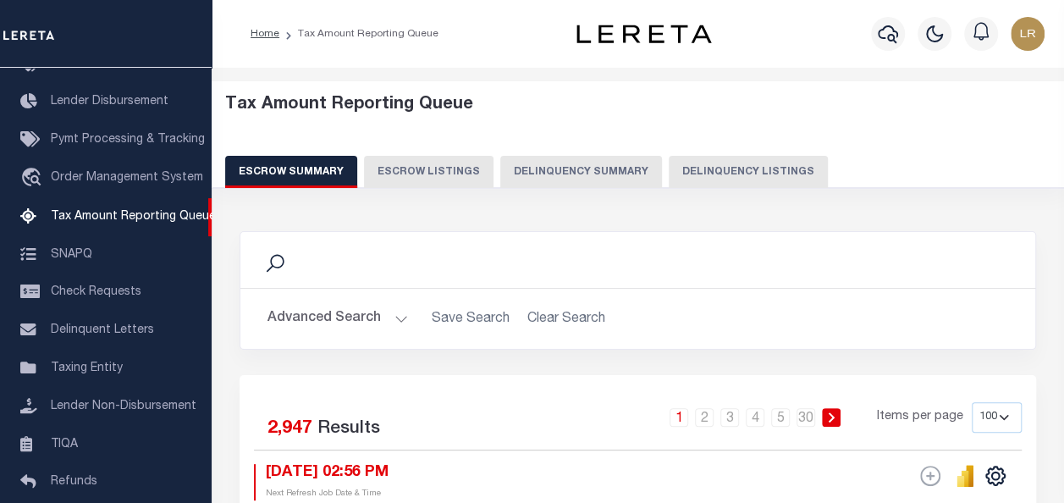
scroll to position [85, 0]
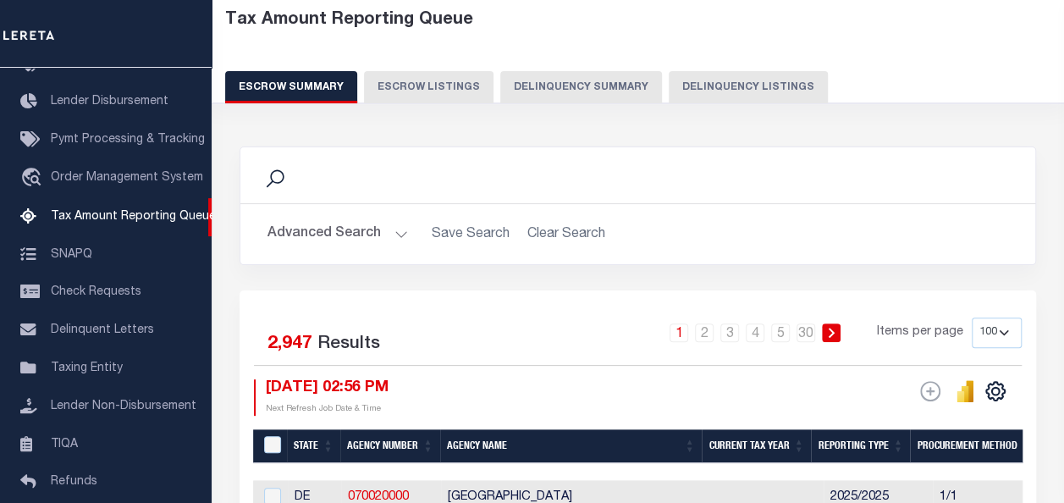
click at [382, 239] on button "Advanced Search" at bounding box center [338, 234] width 141 height 33
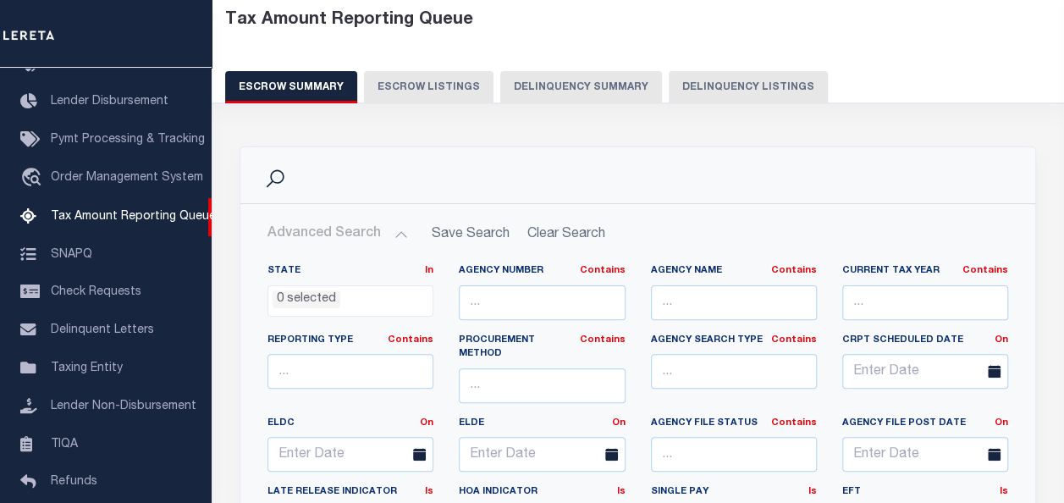
click at [718, 98] on button "Delinquency Listings" at bounding box center [748, 87] width 159 height 32
select select "100"
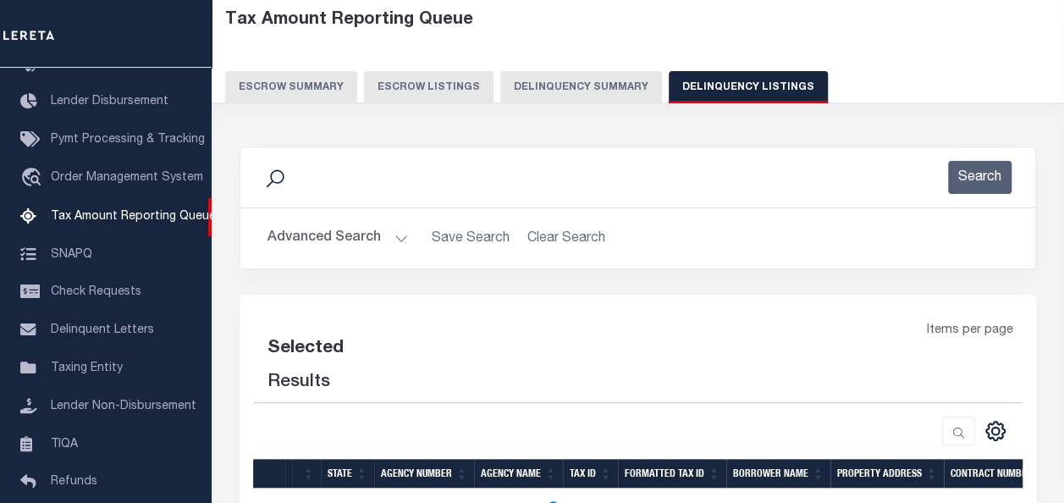
select select "100"
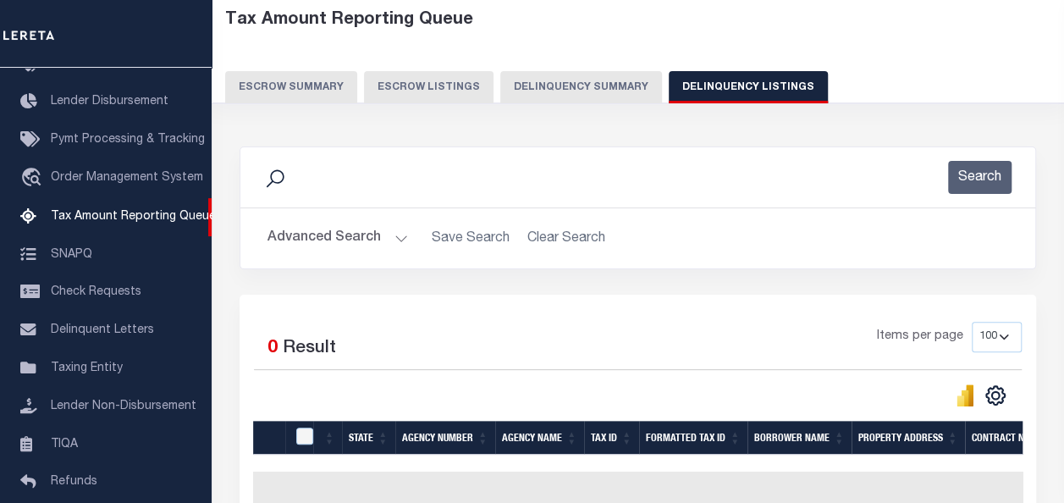
click at [361, 239] on button "Advanced Search" at bounding box center [338, 238] width 141 height 33
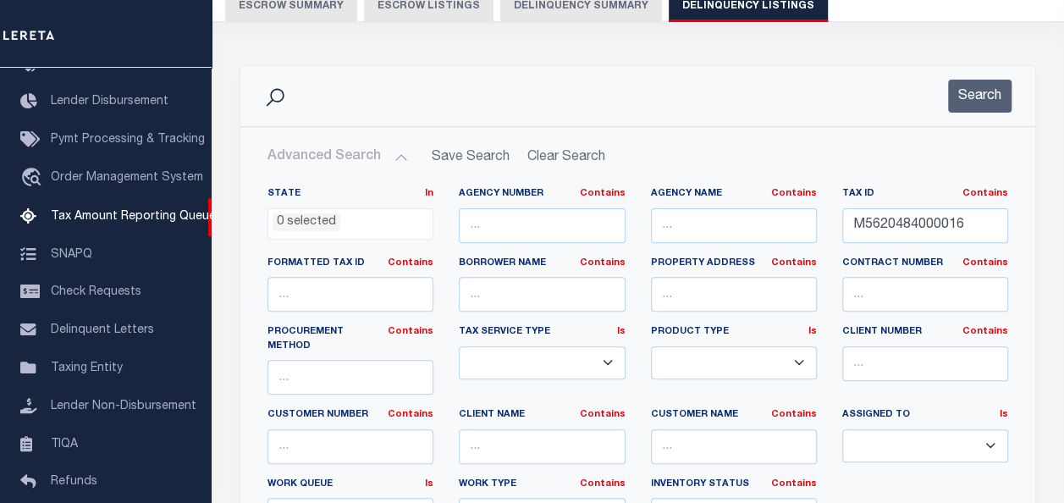
scroll to position [169, 0]
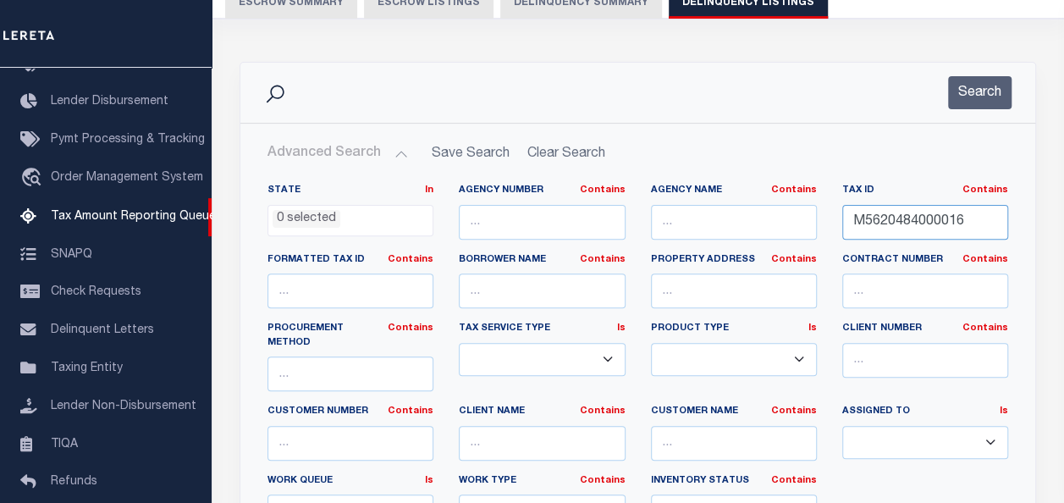
drag, startPoint x: 977, startPoint y: 224, endPoint x: 850, endPoint y: 217, distance: 127.2
click at [850, 217] on input "M5620484000016" at bounding box center [925, 222] width 166 height 35
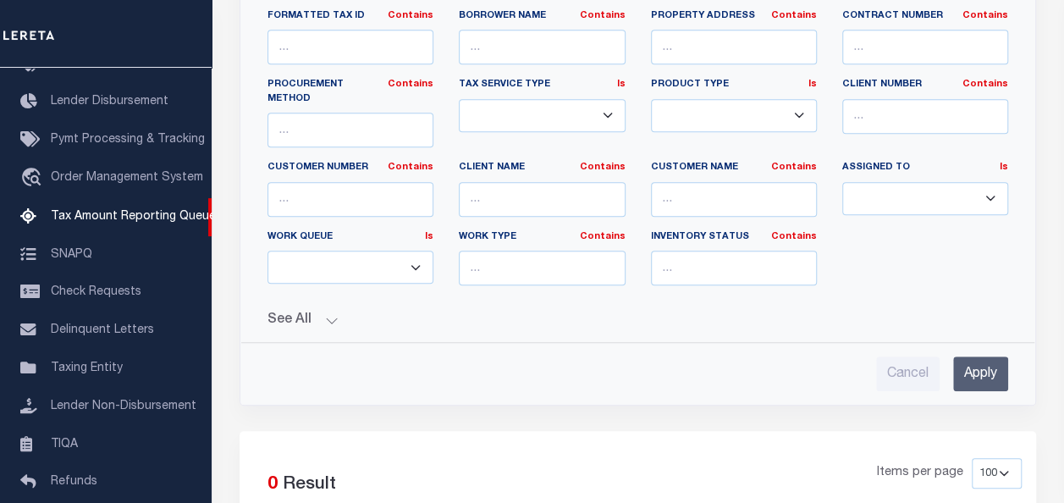
scroll to position [423, 0]
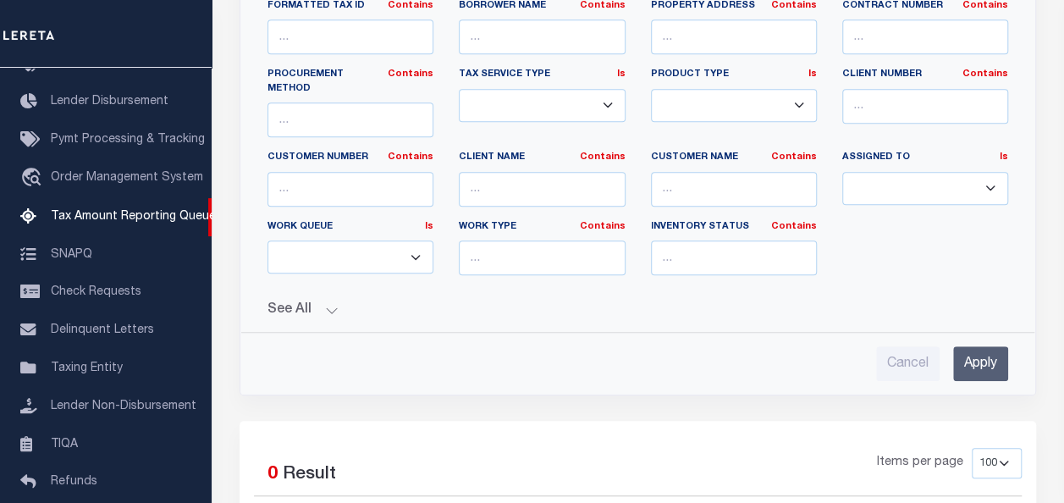
click at [975, 346] on input "Apply" at bounding box center [980, 363] width 55 height 35
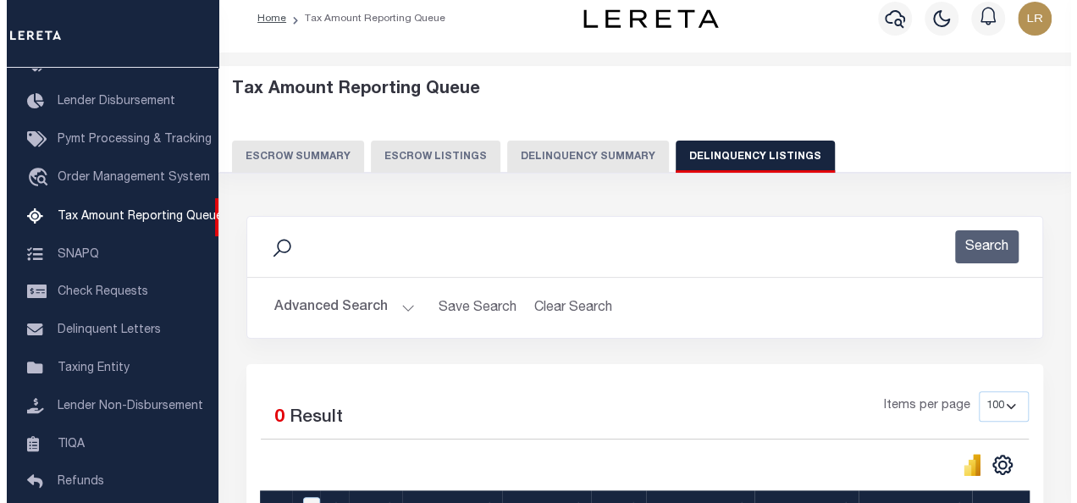
scroll to position [0, 0]
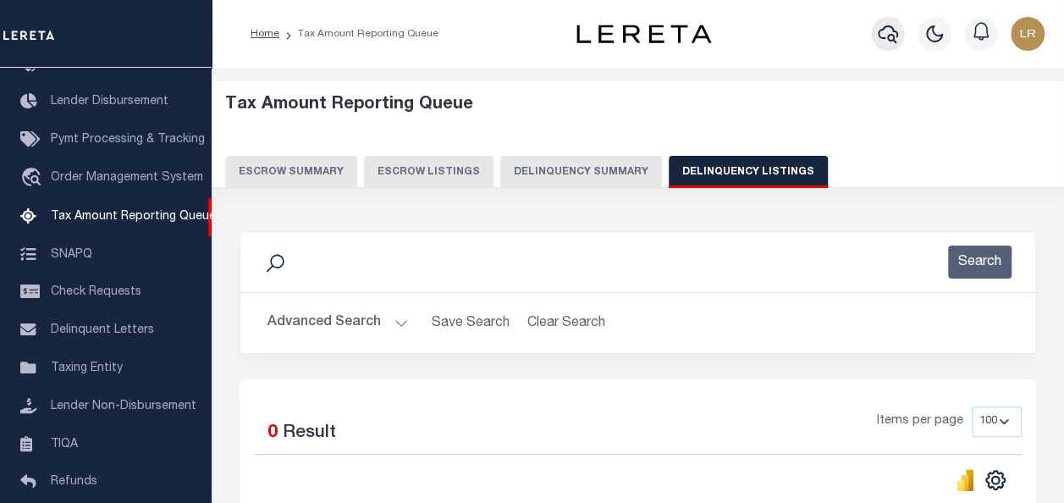
click at [886, 32] on icon "button" at bounding box center [888, 34] width 20 height 20
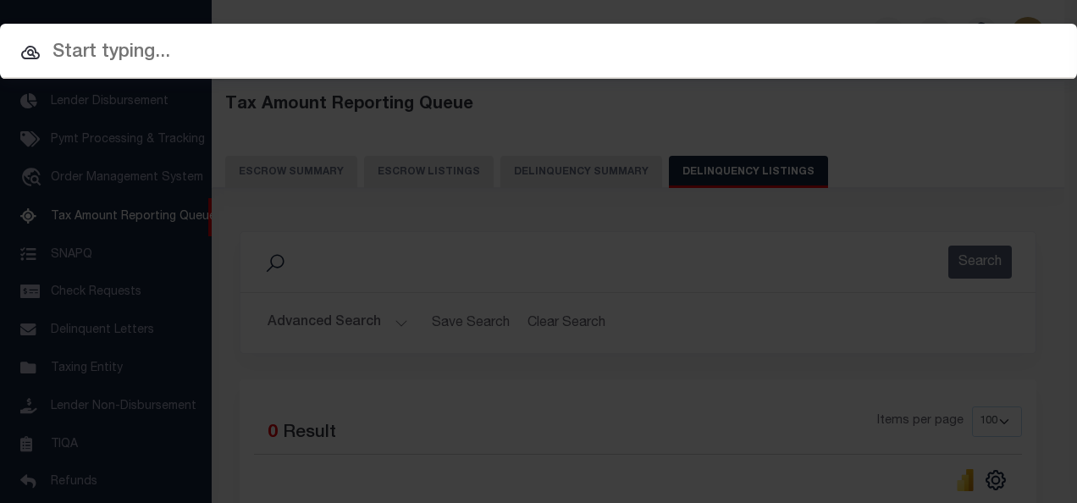
paste input "M5620484000016"
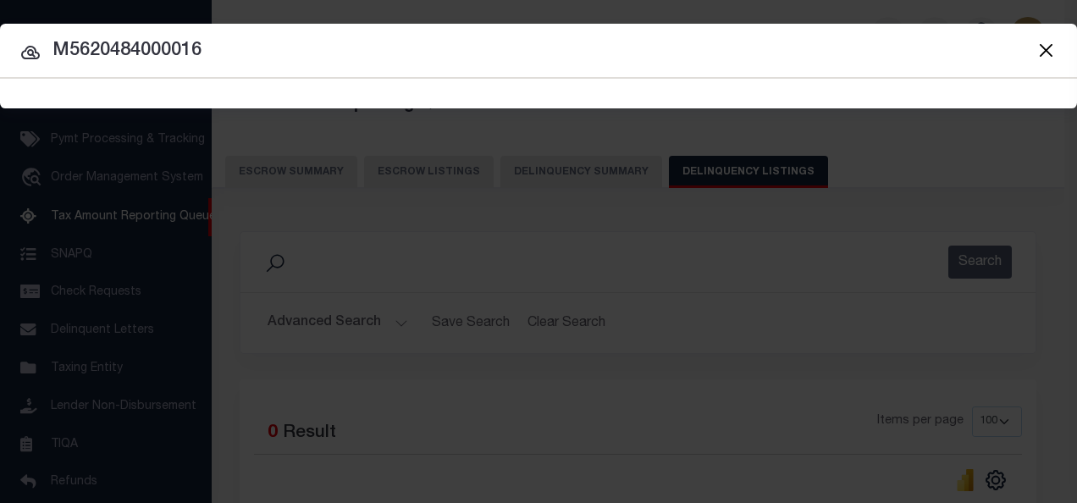
type input "M5620484000016"
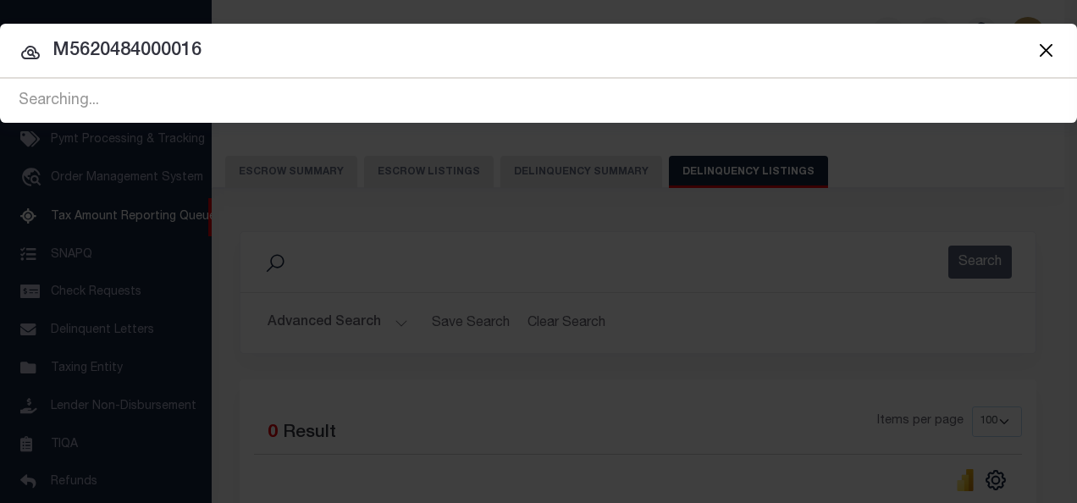
click at [32, 46] on icon at bounding box center [30, 53] width 19 height 14
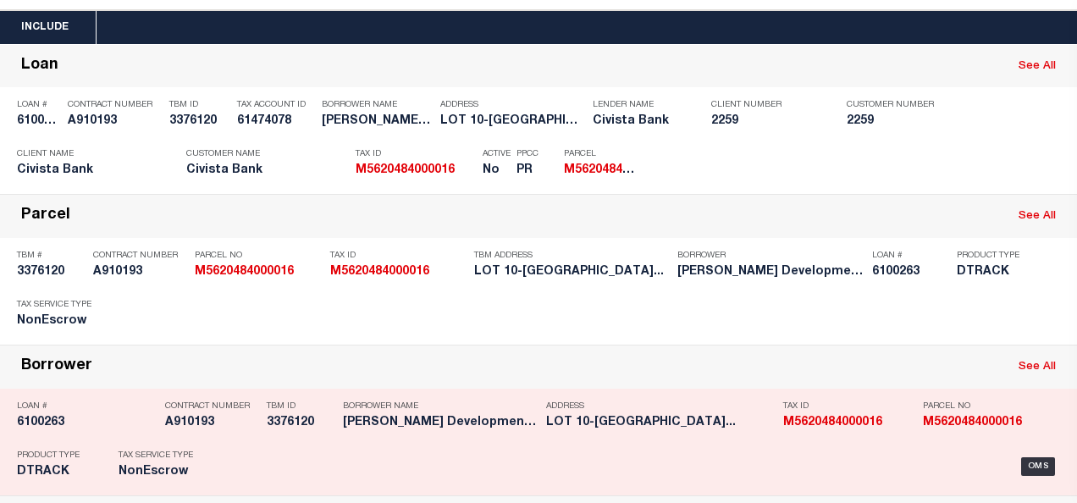
scroll to position [12, 0]
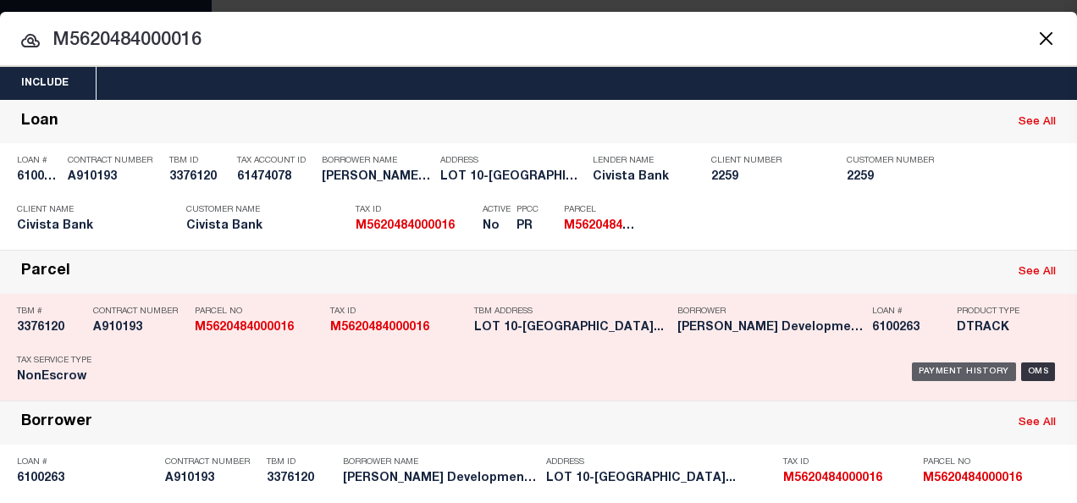
click at [969, 363] on div "Payment History" at bounding box center [964, 371] width 104 height 19
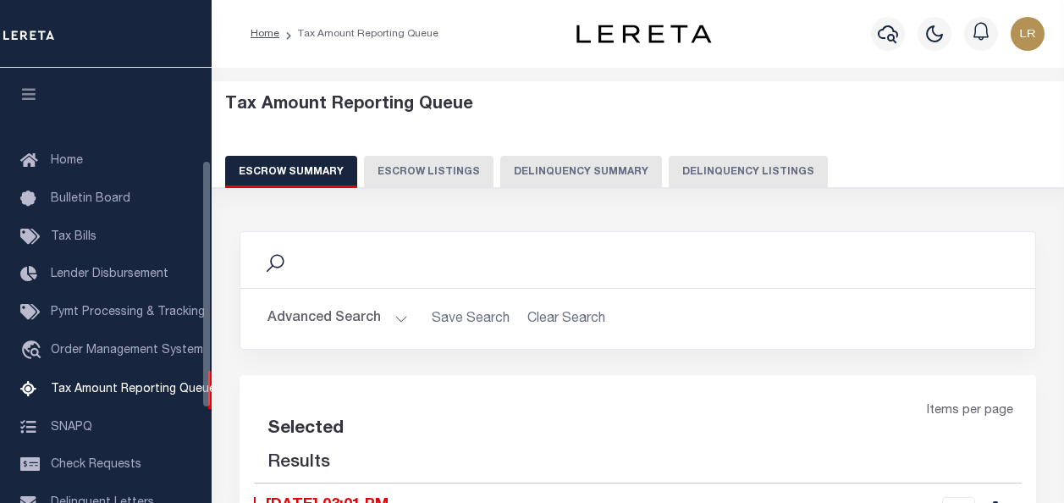
select select
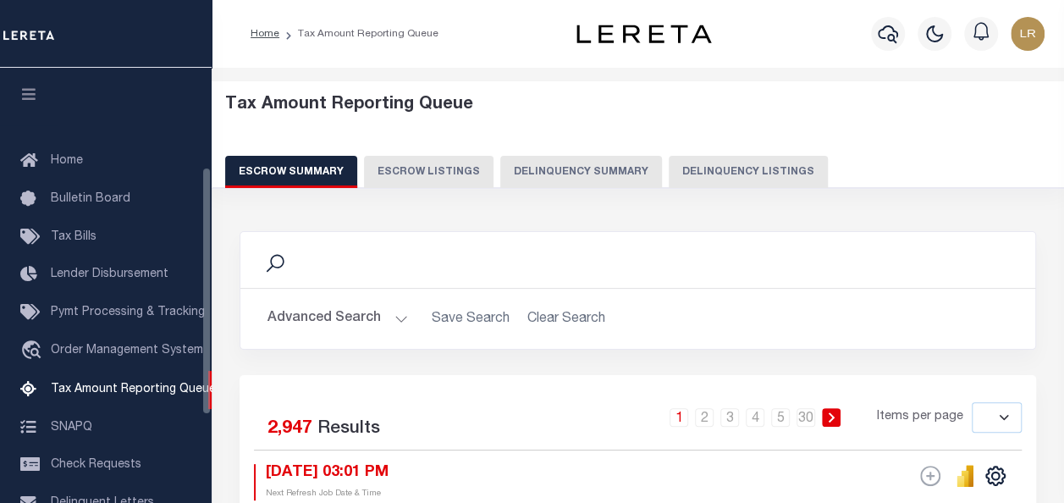
scroll to position [173, 0]
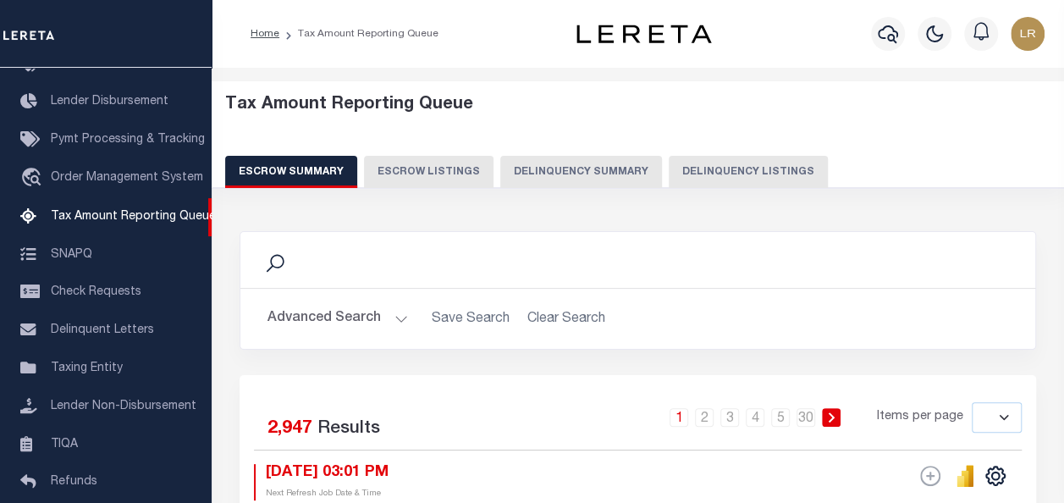
click at [730, 176] on button "Delinquency Listings" at bounding box center [748, 172] width 159 height 32
select select
select select "100"
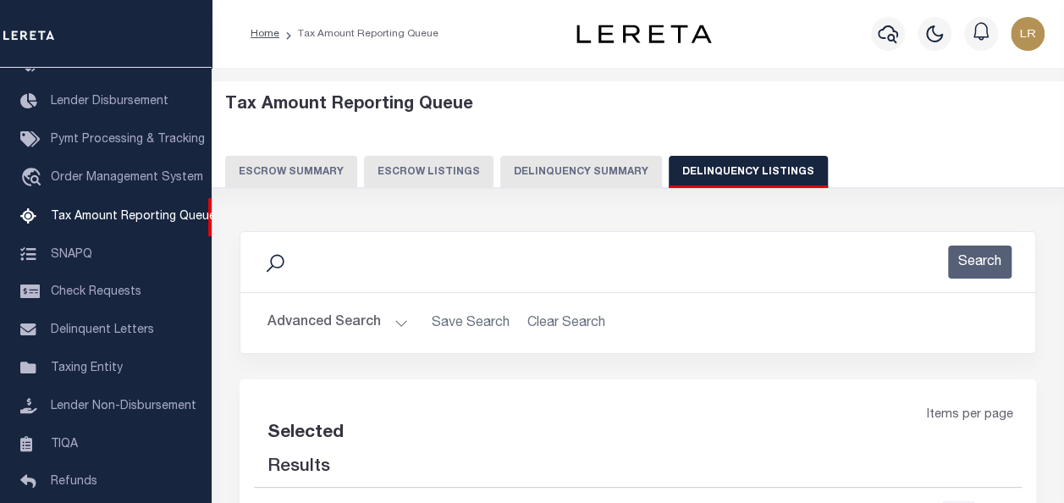
select select "100"
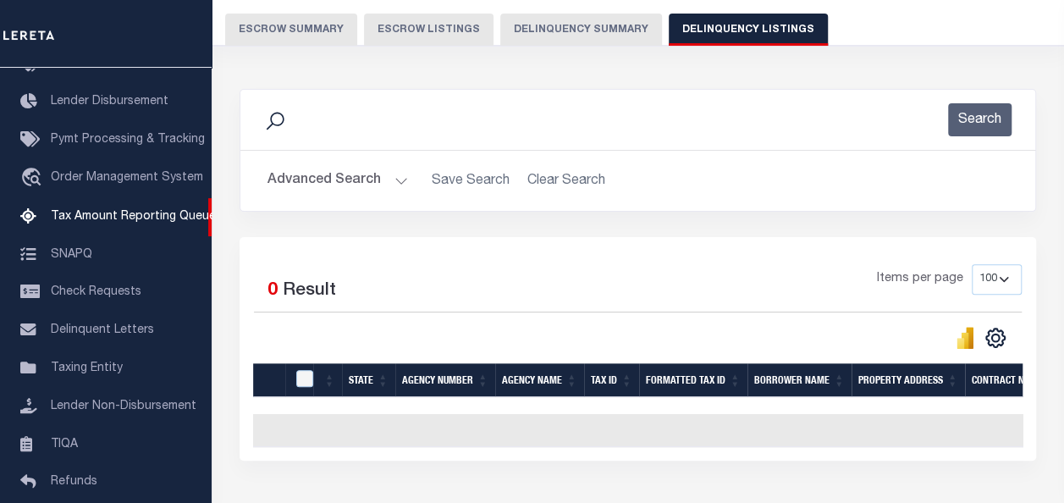
scroll to position [169, 0]
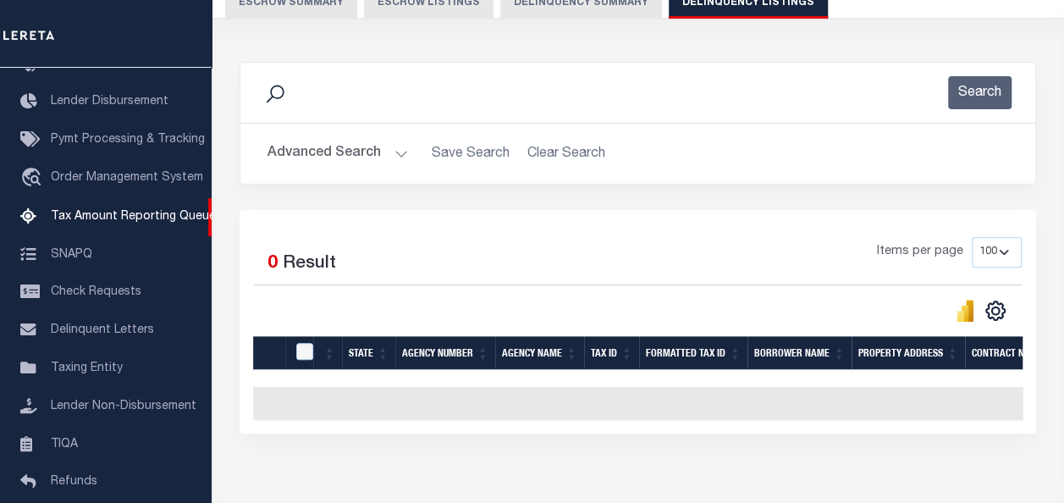
click at [344, 151] on button "Advanced Search" at bounding box center [338, 153] width 141 height 33
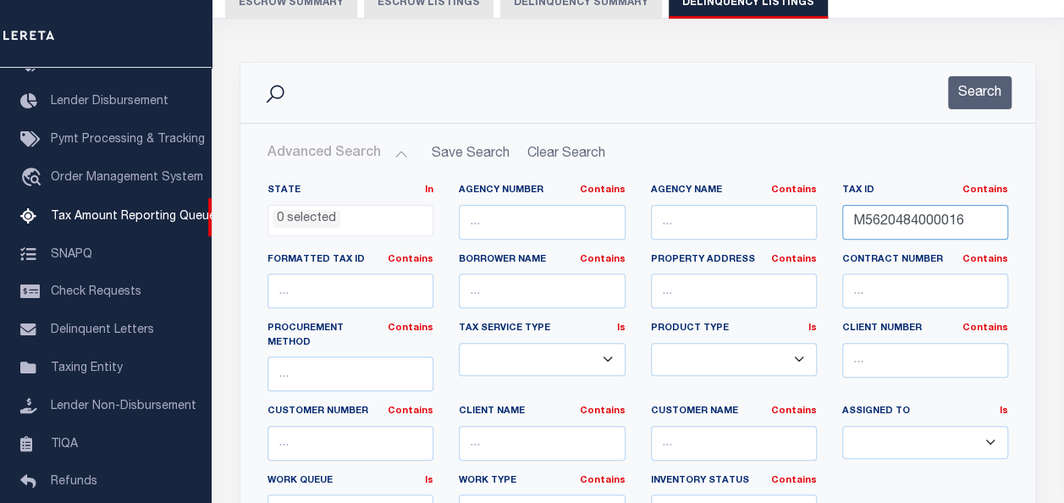
drag, startPoint x: 997, startPoint y: 229, endPoint x: 848, endPoint y: 224, distance: 148.3
click at [848, 224] on input "M5620484000016" at bounding box center [925, 222] width 166 height 35
paste input "7"
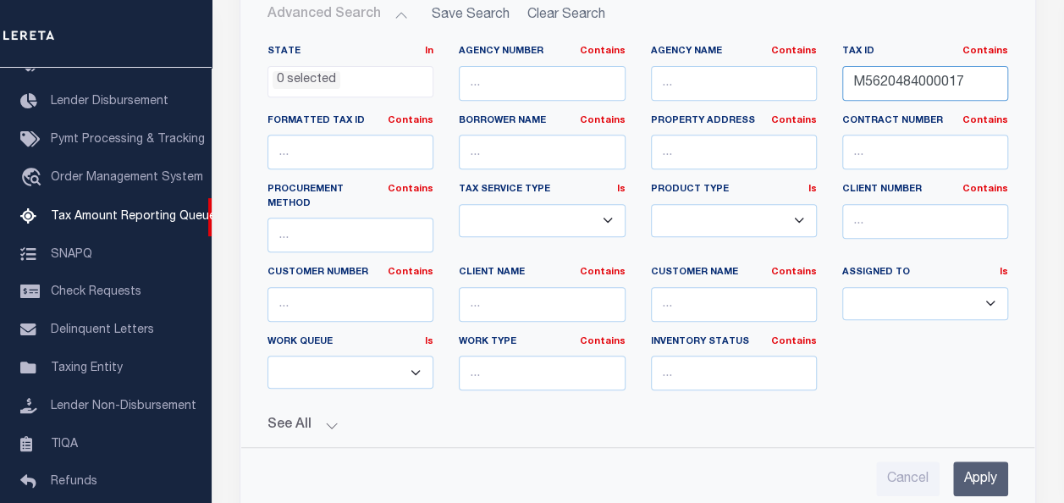
scroll to position [339, 0]
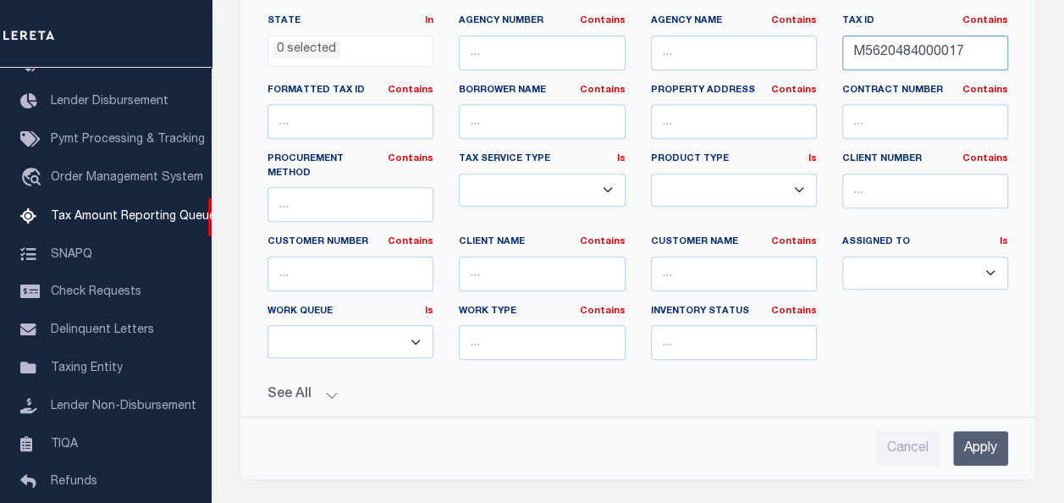
type input "M5620484000017"
click at [970, 431] on input "Apply" at bounding box center [980, 448] width 55 height 35
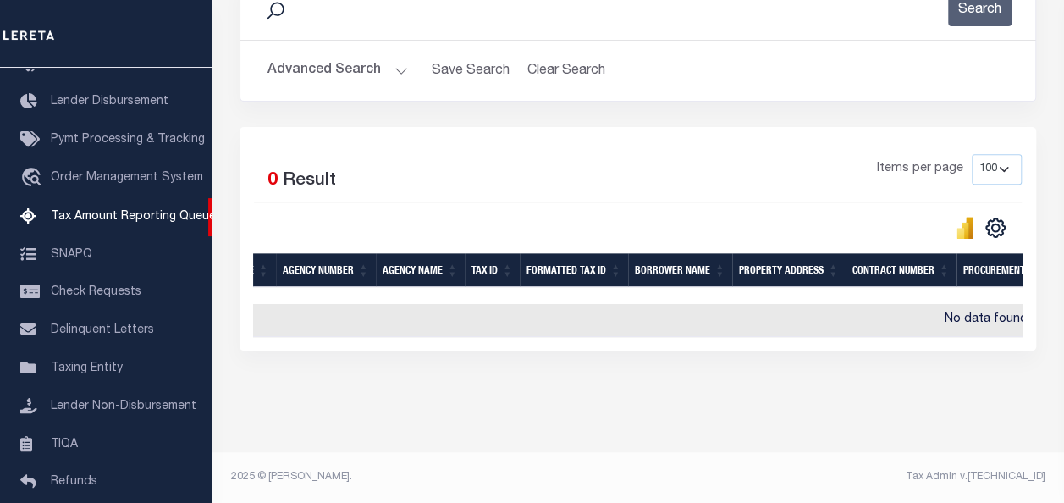
scroll to position [0, 37]
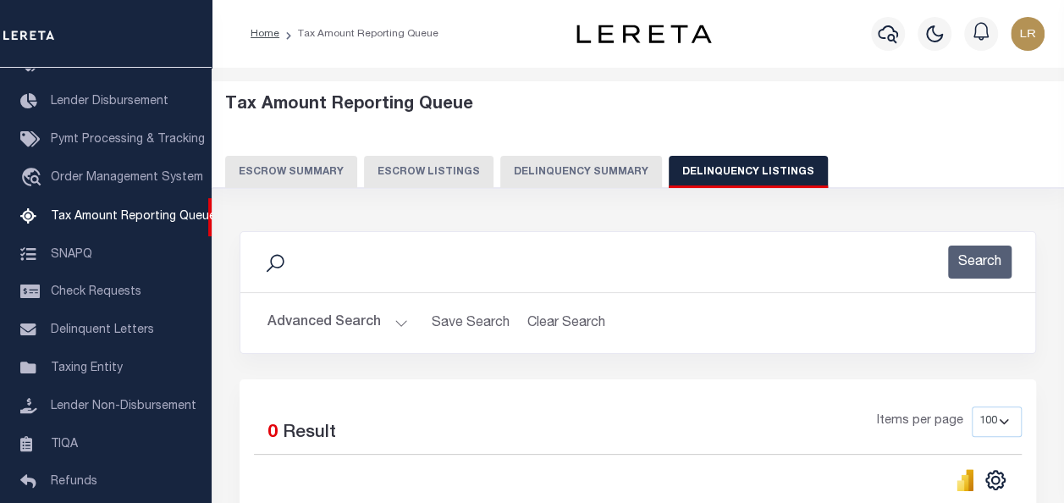
click at [715, 166] on button "Delinquency Listings" at bounding box center [748, 172] width 159 height 32
select select
select select "100"
click at [310, 317] on button "Advanced Search" at bounding box center [338, 322] width 141 height 33
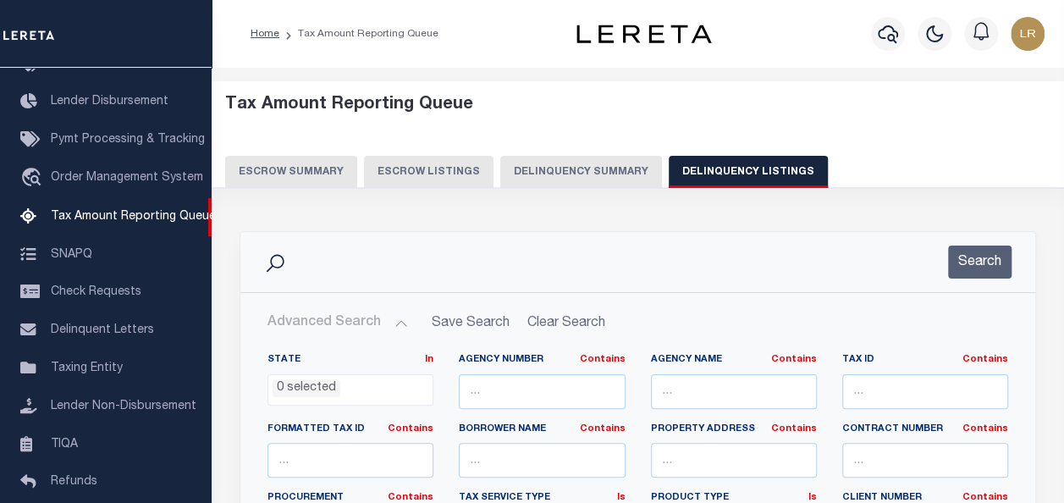
select select "100"
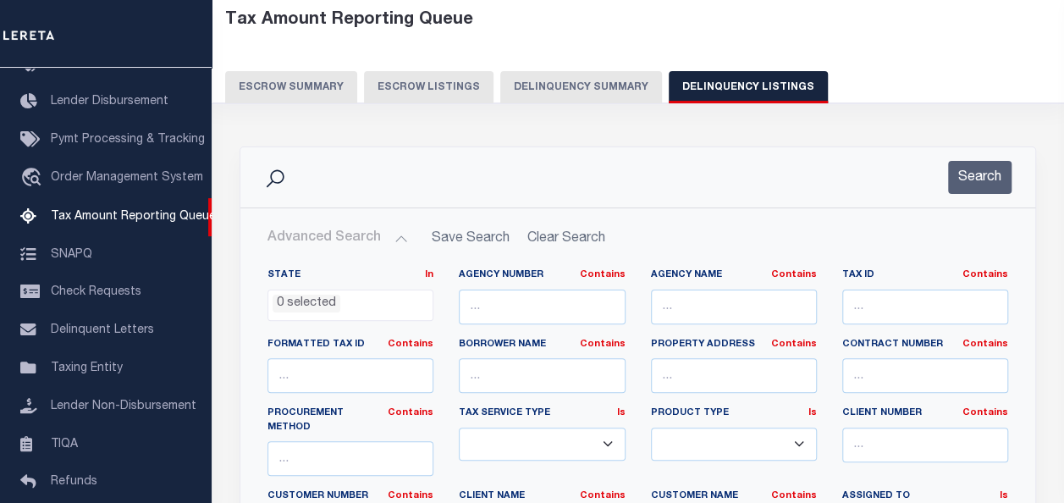
click at [698, 96] on button "Delinquency Listings" at bounding box center [748, 87] width 159 height 32
select select "100"
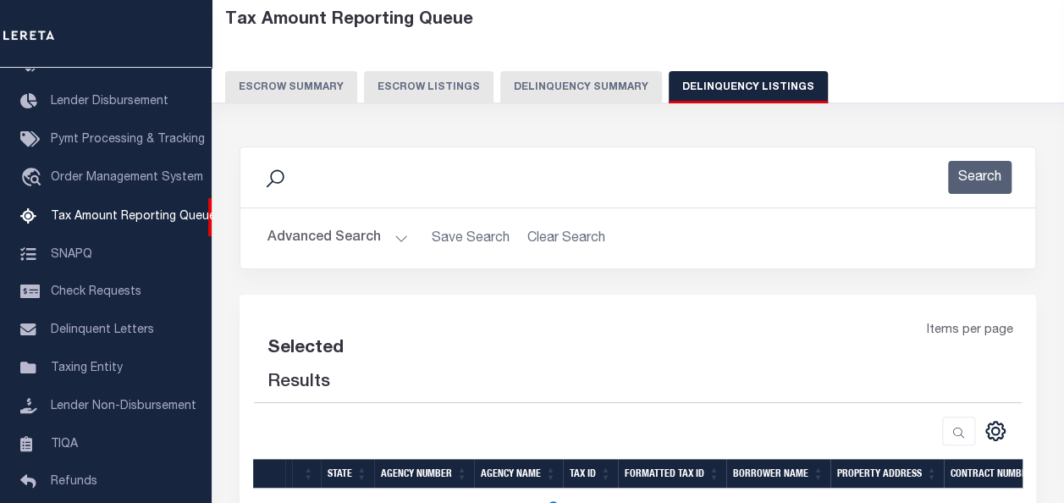
click at [364, 235] on button "Advanced Search" at bounding box center [338, 238] width 141 height 33
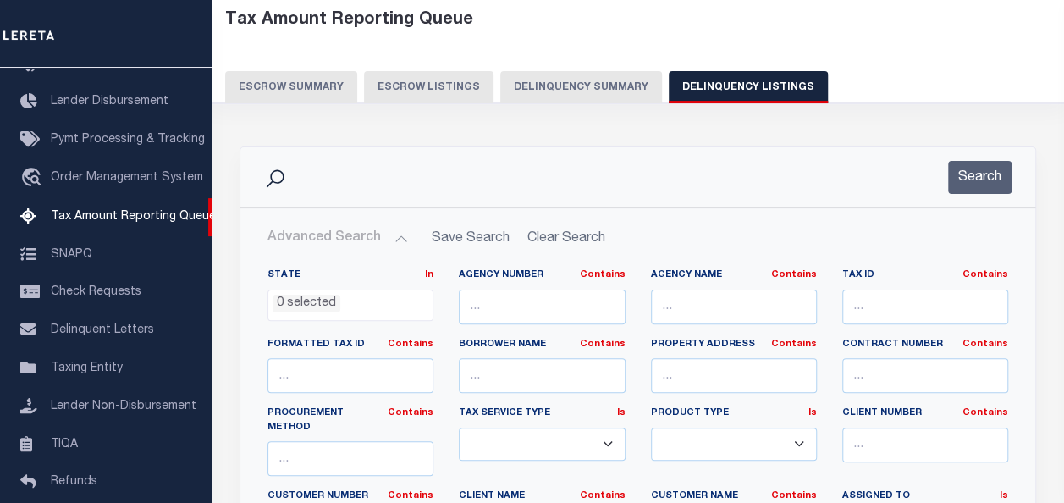
select select "100"
click at [881, 306] on input "text" at bounding box center [925, 307] width 166 height 35
paste input "M5620484000017"
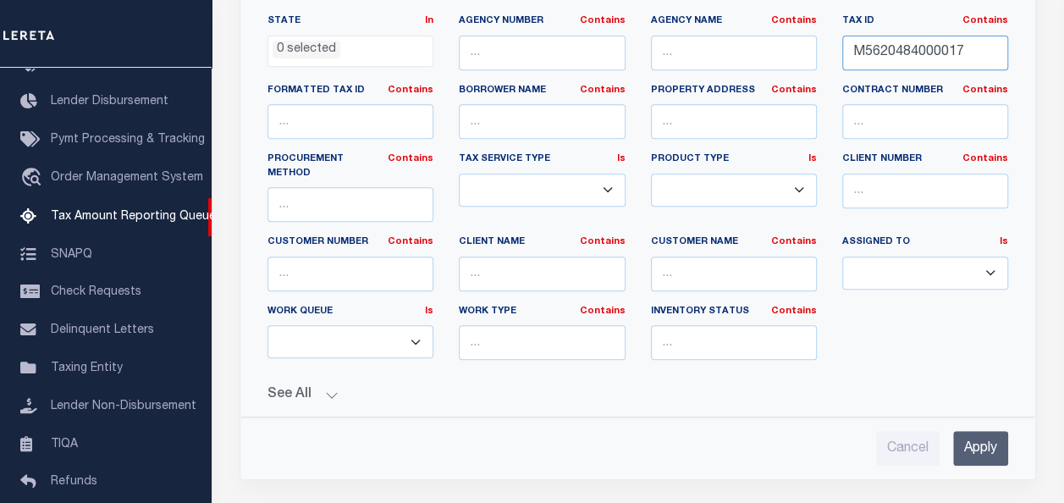
type input "M5620484000017"
click at [962, 431] on input "Apply" at bounding box center [980, 448] width 55 height 35
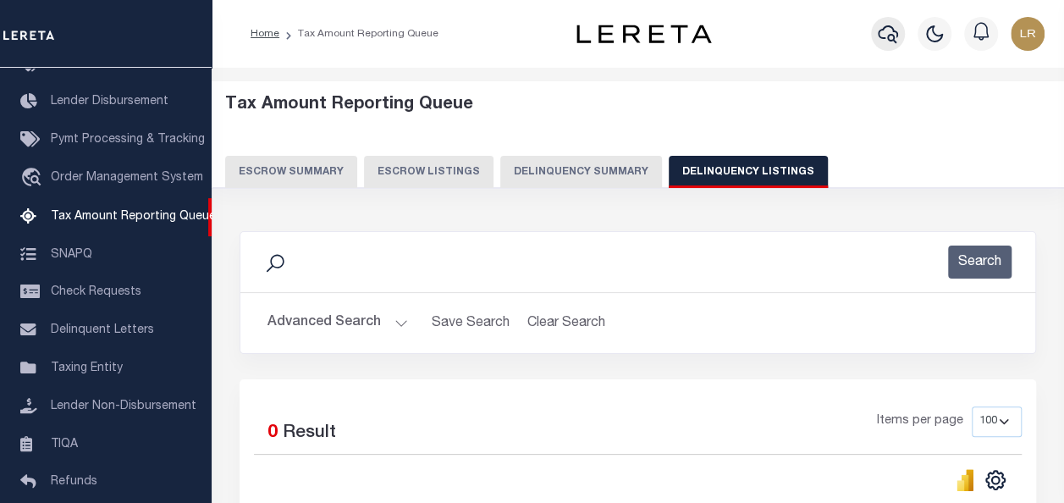
click at [892, 40] on icon "button" at bounding box center [888, 34] width 20 height 20
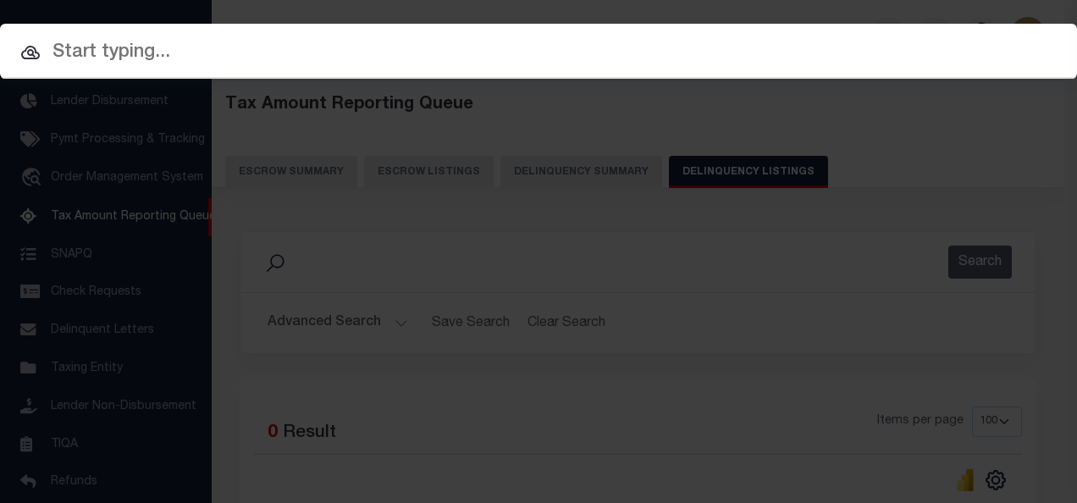
paste input "M5620484000017"
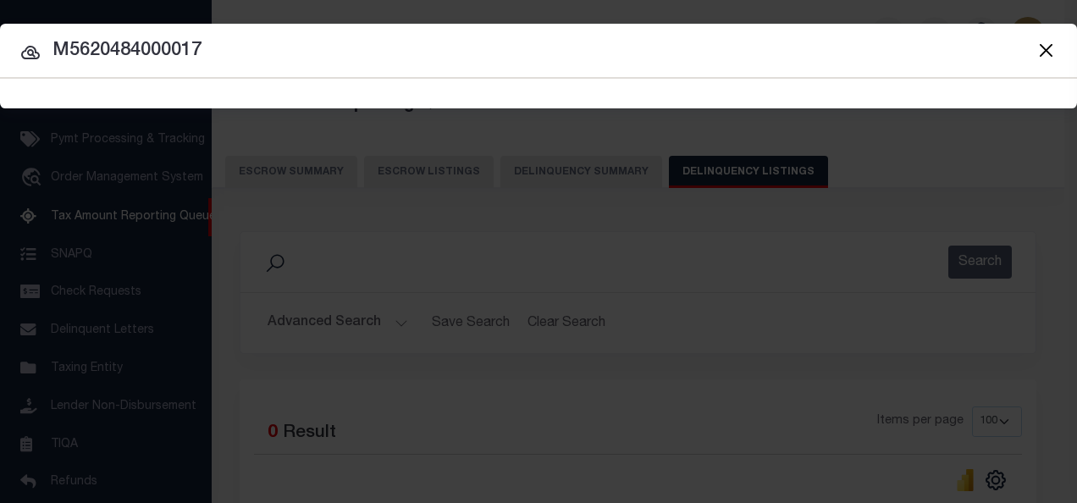
type input "M5620484000017"
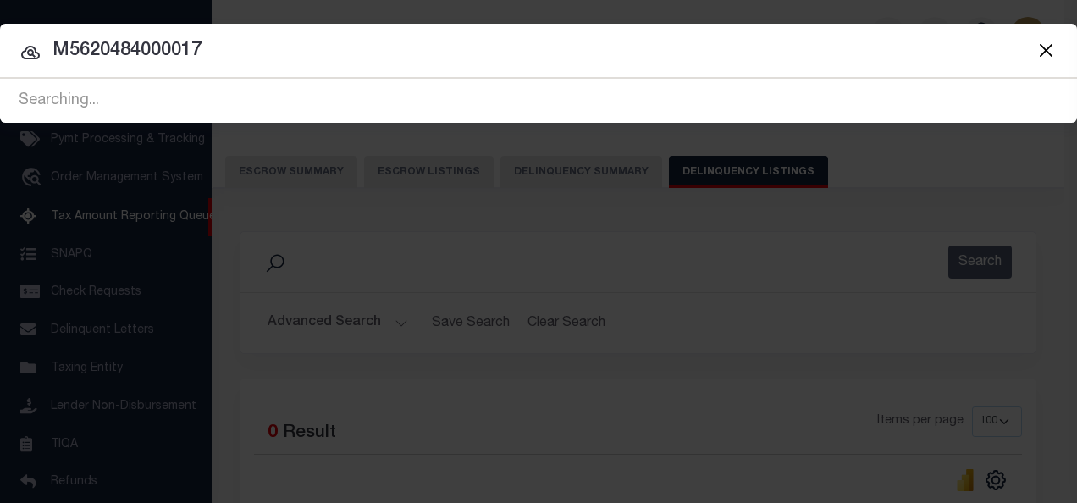
click at [32, 50] on icon at bounding box center [30, 53] width 19 height 14
